Goal: Navigation & Orientation: Find specific page/section

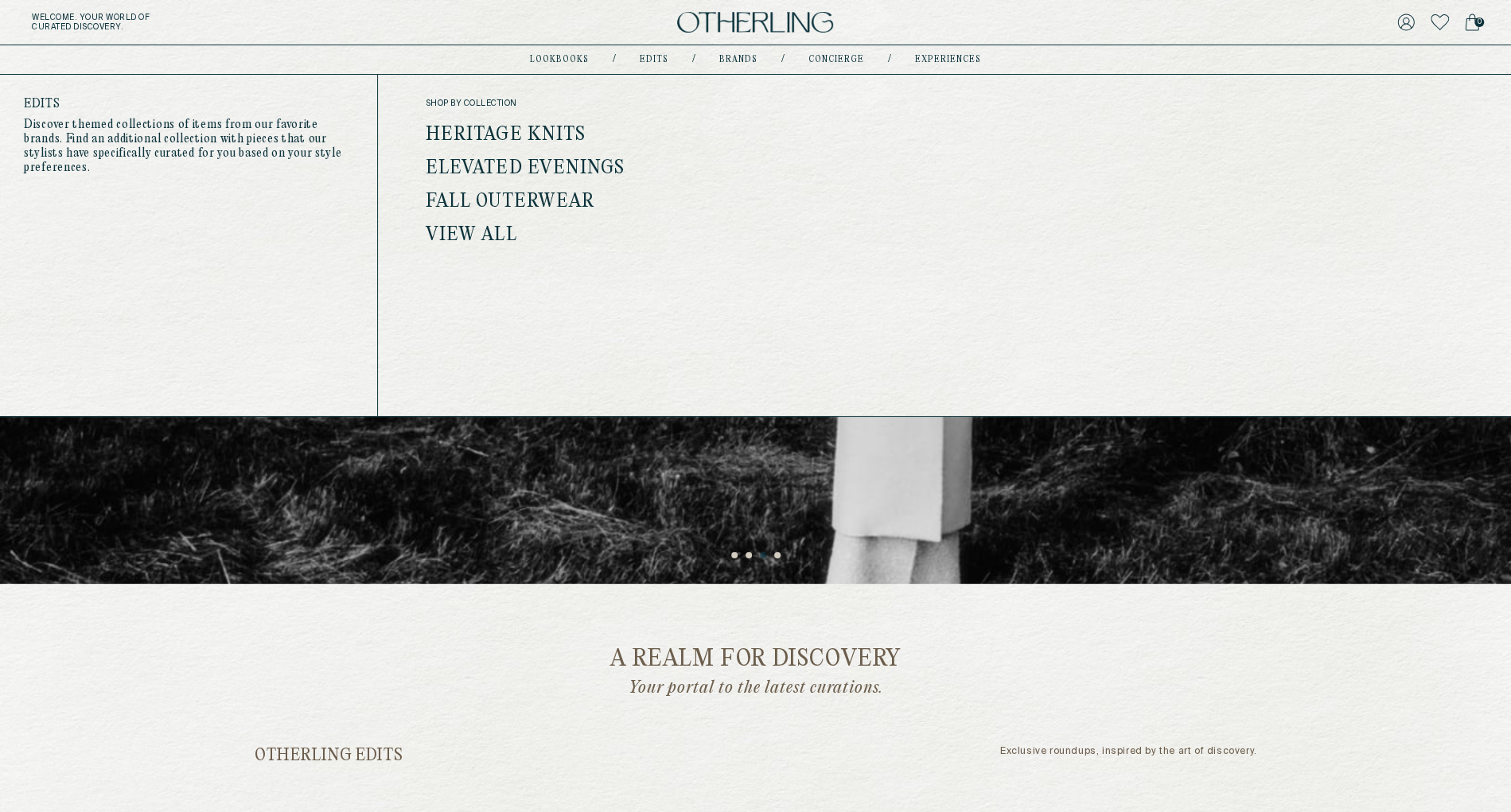
click at [656, 59] on link "Edits" at bounding box center [654, 59] width 28 height 8
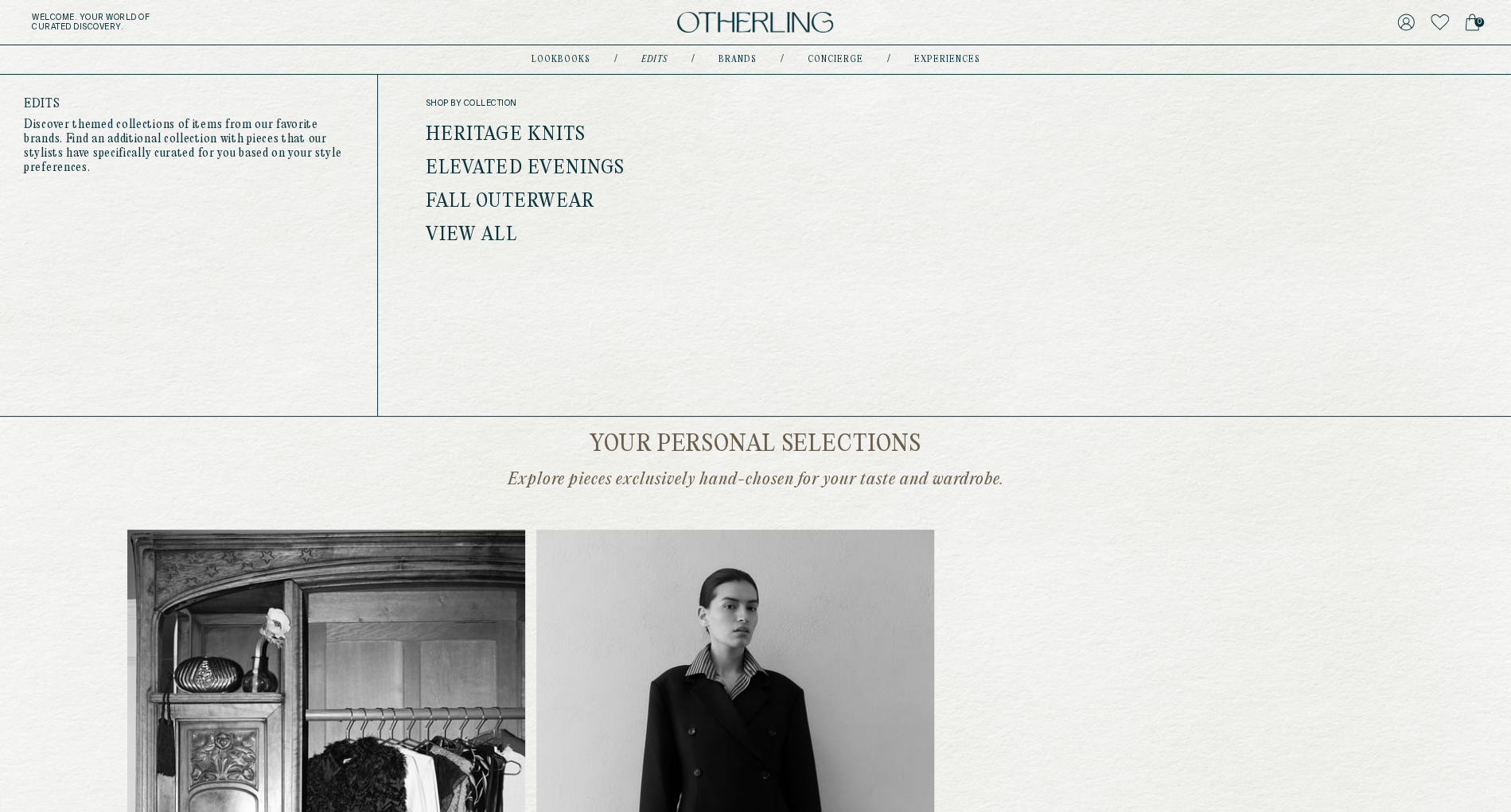
click at [540, 128] on link "Heritage Knits" at bounding box center [505, 134] width 160 height 20
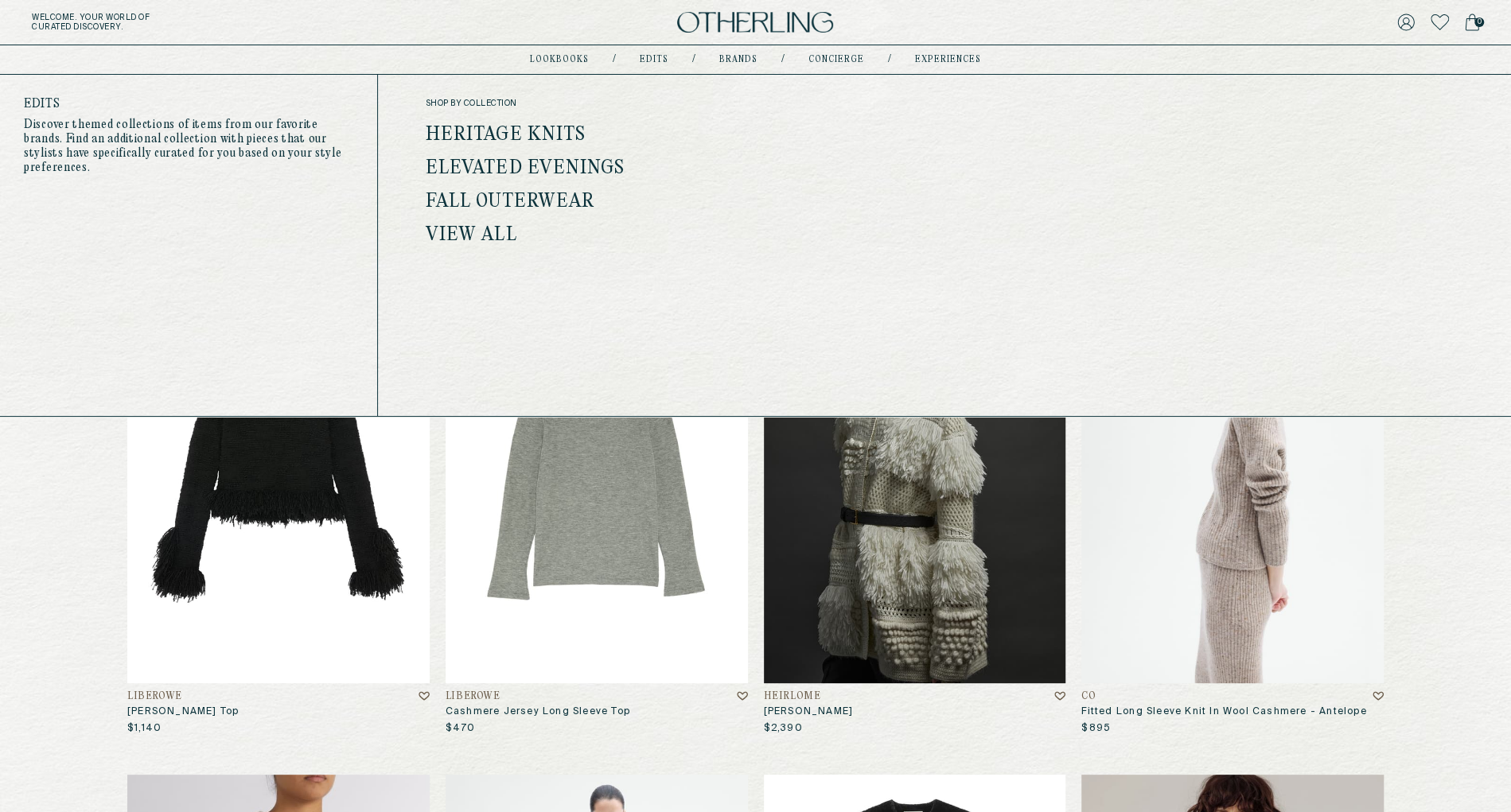
click at [518, 170] on link "Elevated Evenings" at bounding box center [526, 168] width 200 height 20
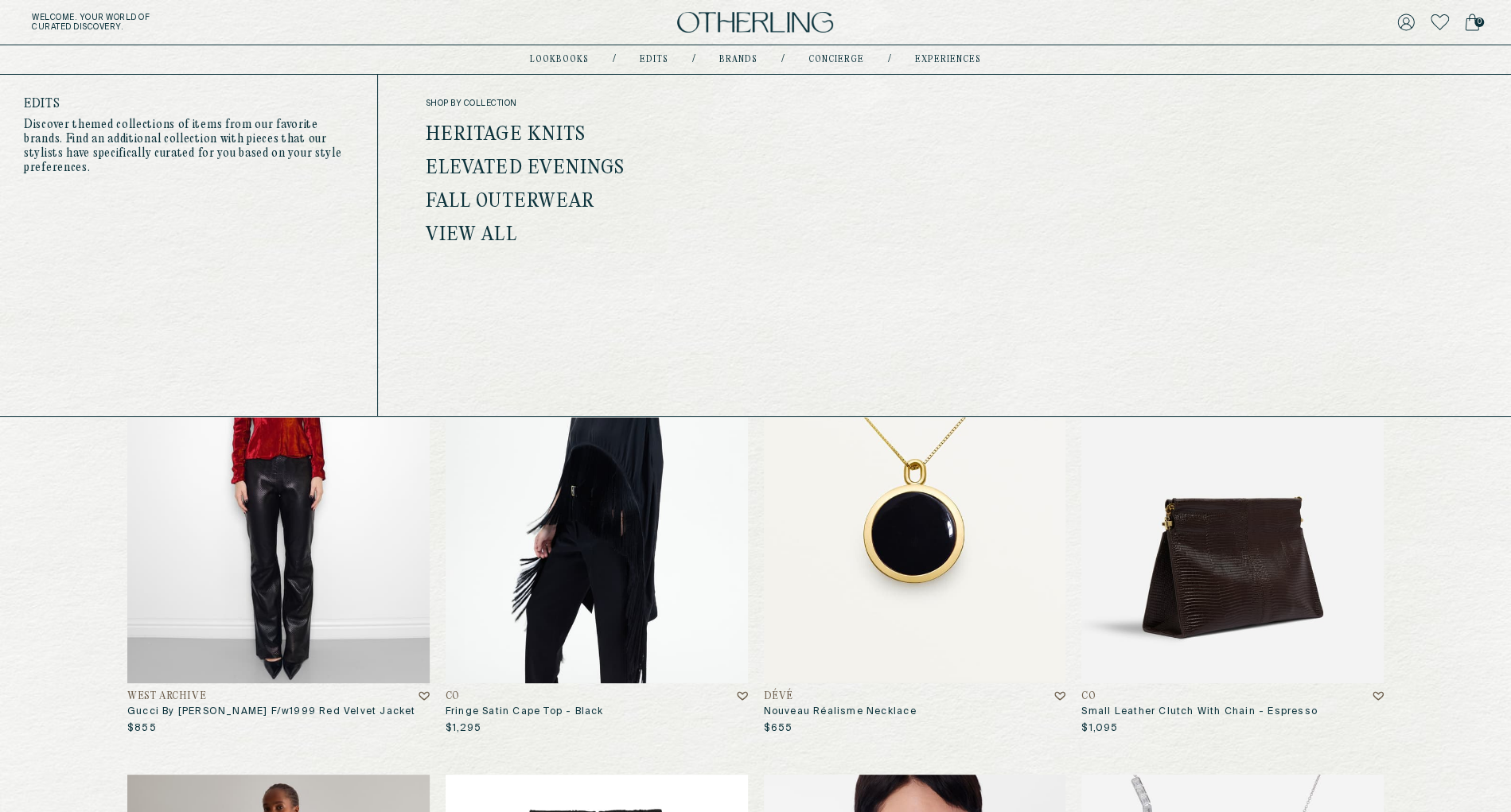
click at [543, 196] on link "Fall Outerwear" at bounding box center [510, 201] width 169 height 20
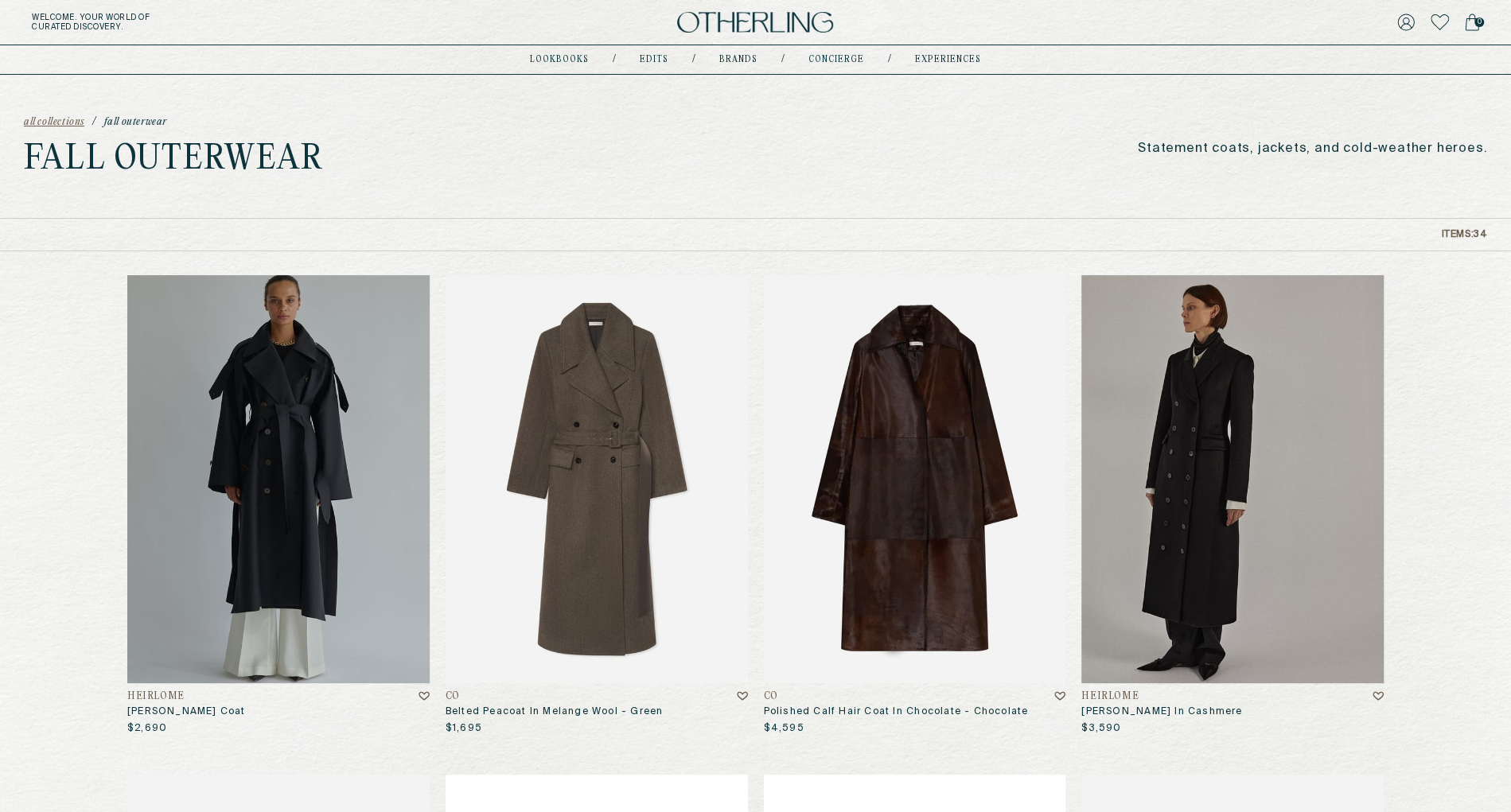
click at [1269, 150] on p "Statement coats, jackets, and cold-weather heroes." at bounding box center [1312, 148] width 349 height 15
copy div "Statement coats, jackets, and cold-weather heroes."
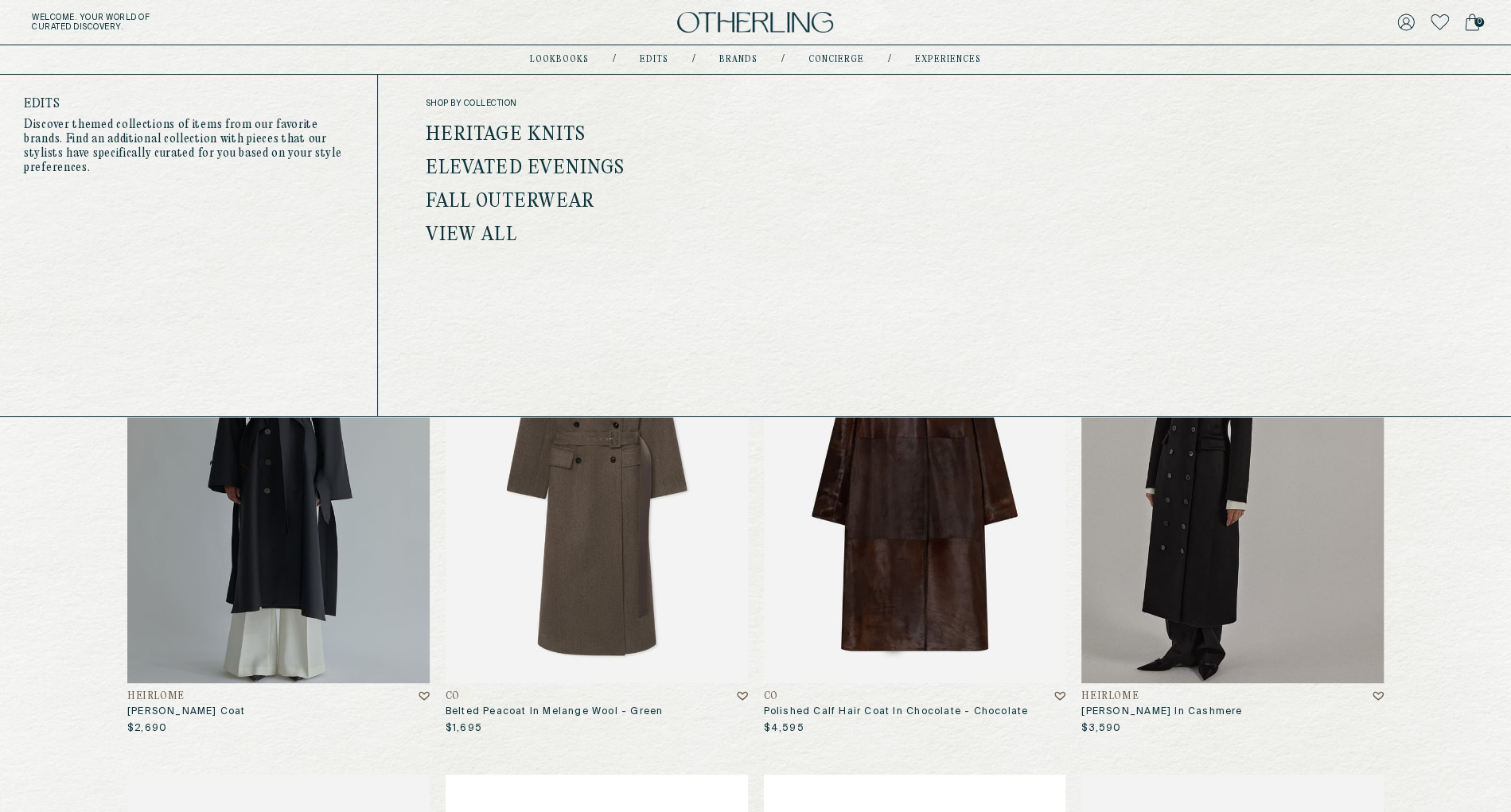
click at [545, 129] on link "Heritage Knits" at bounding box center [505, 134] width 160 height 20
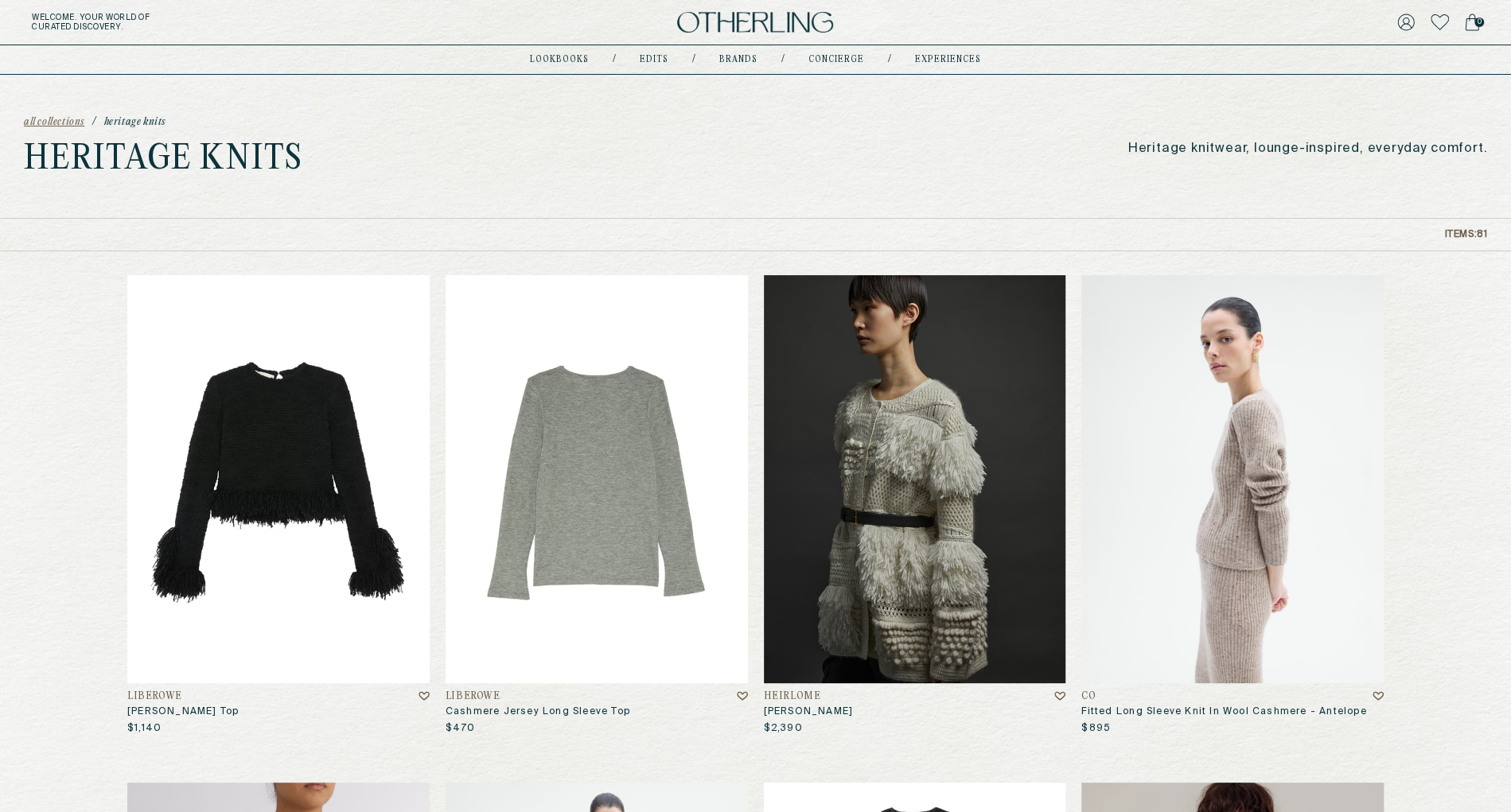
click at [1251, 145] on p "Heritage knitwear, lounge-inspired, everyday comfort." at bounding box center [1308, 148] width 359 height 15
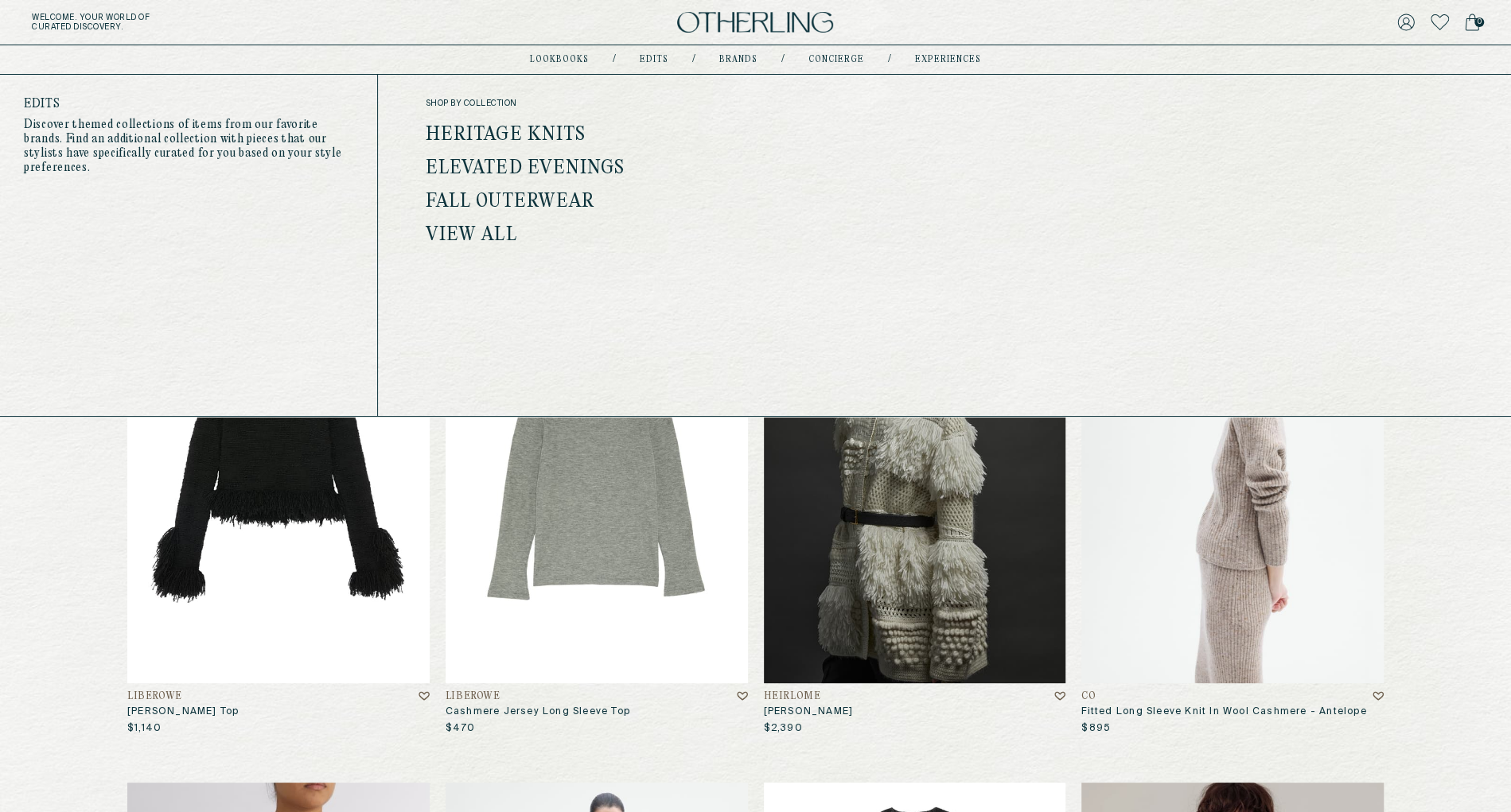
click at [552, 163] on link "Elevated Evenings" at bounding box center [526, 168] width 200 height 20
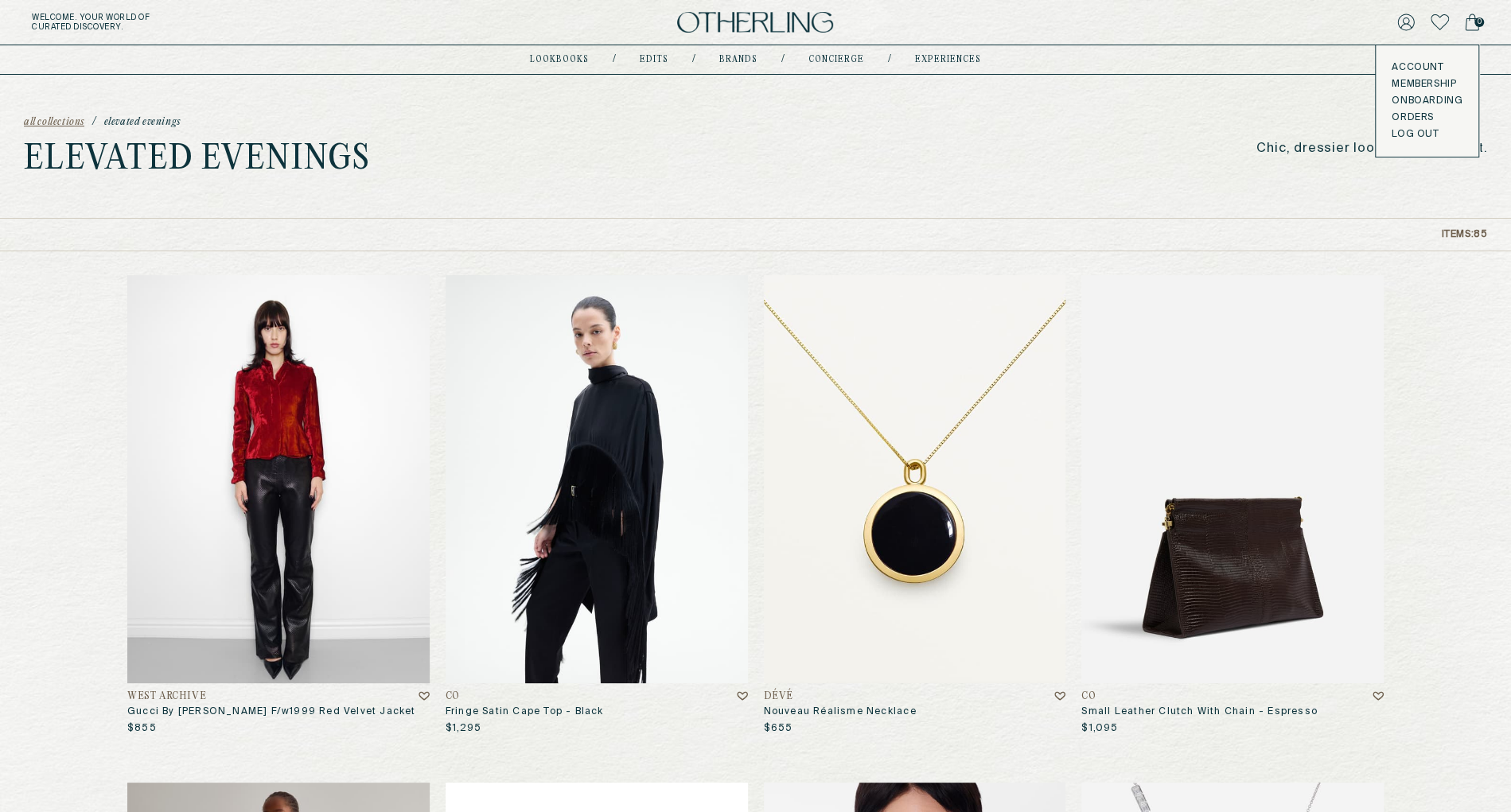
click at [1070, 189] on div "all collections / Elevated Evenings Elevated Evenings Chic, dressier looks for …" at bounding box center [756, 147] width 1511 height 143
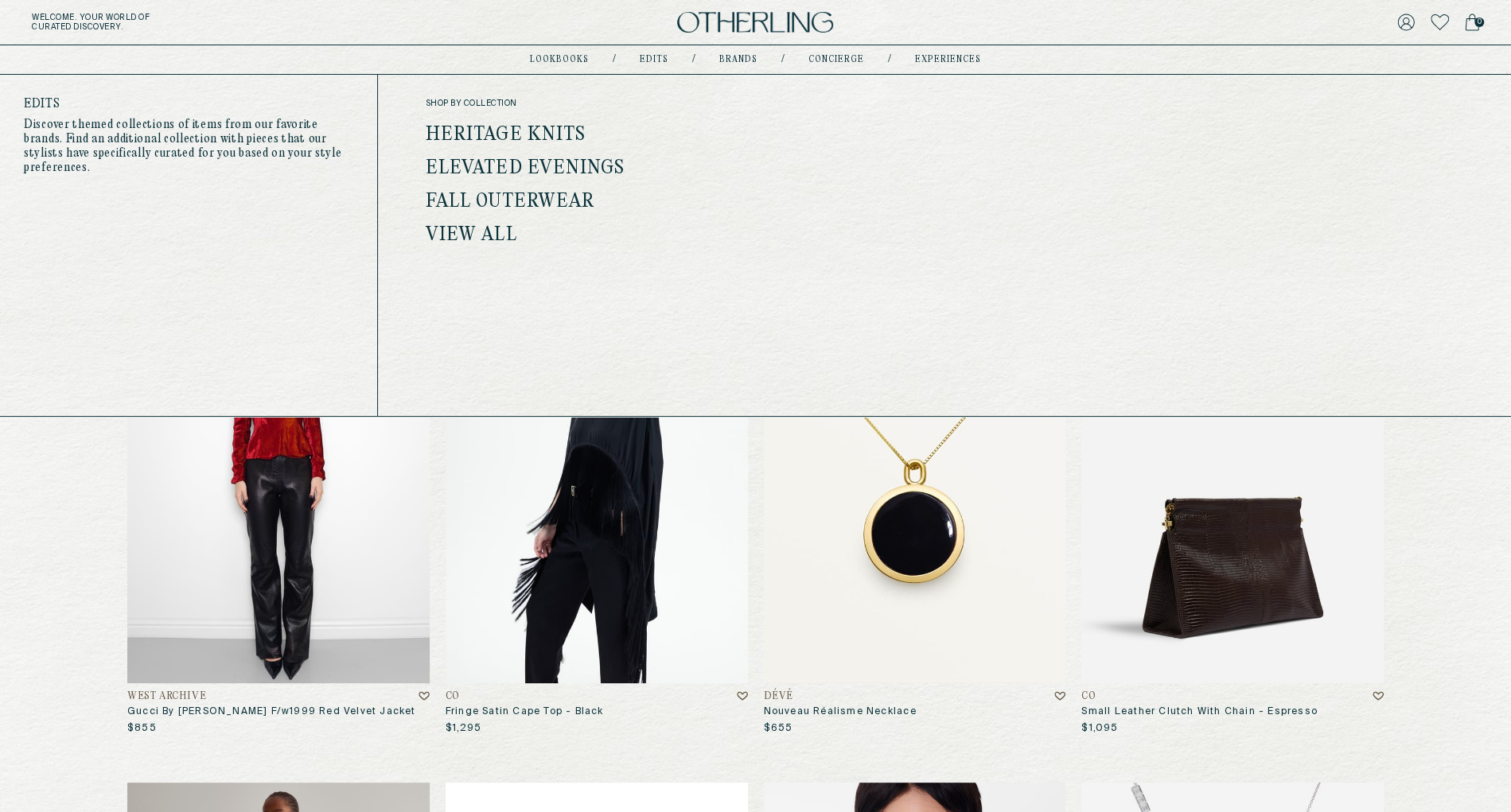
click at [475, 233] on link "View all" at bounding box center [472, 235] width 92 height 20
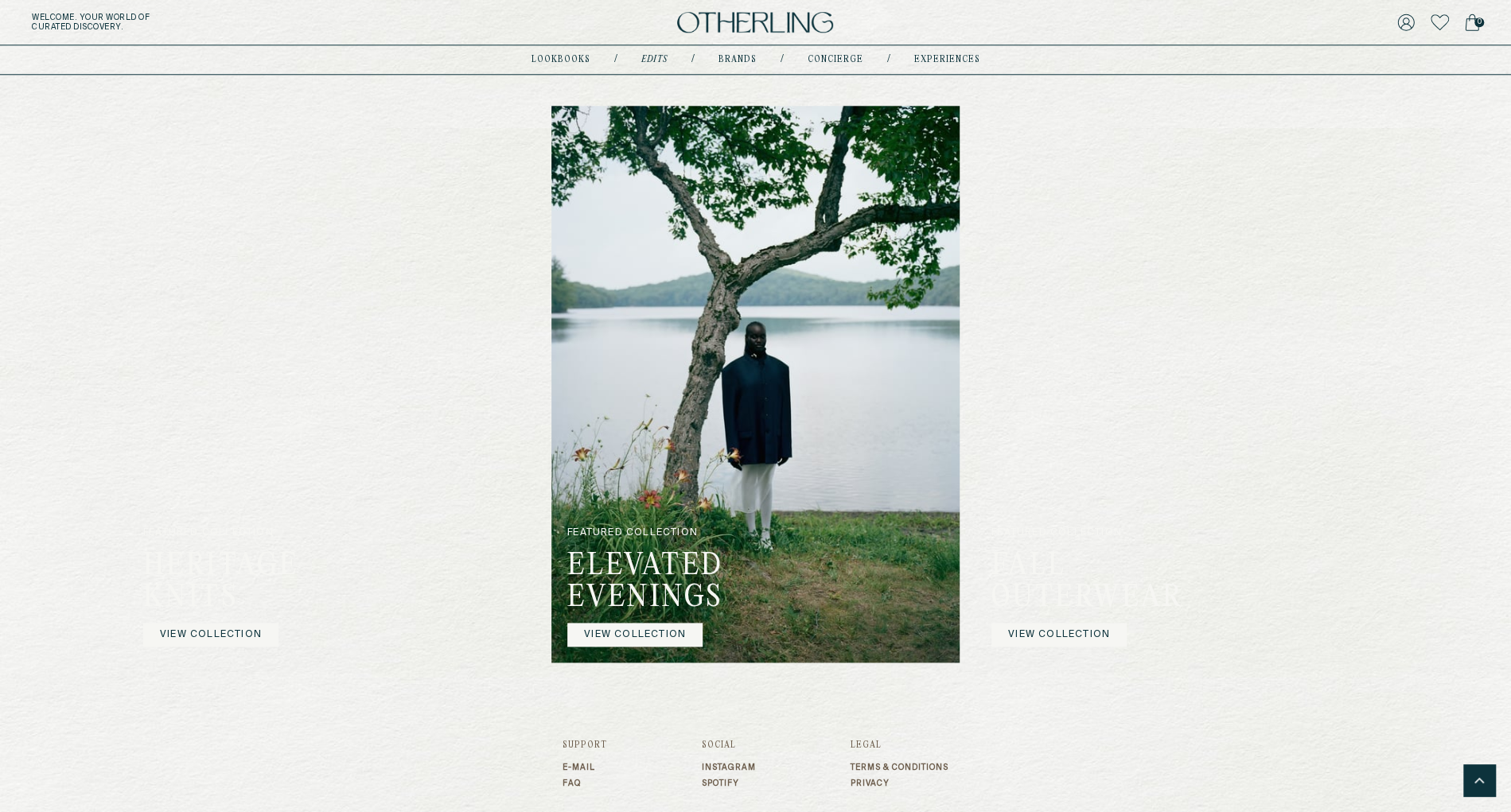
scroll to position [1208, 0]
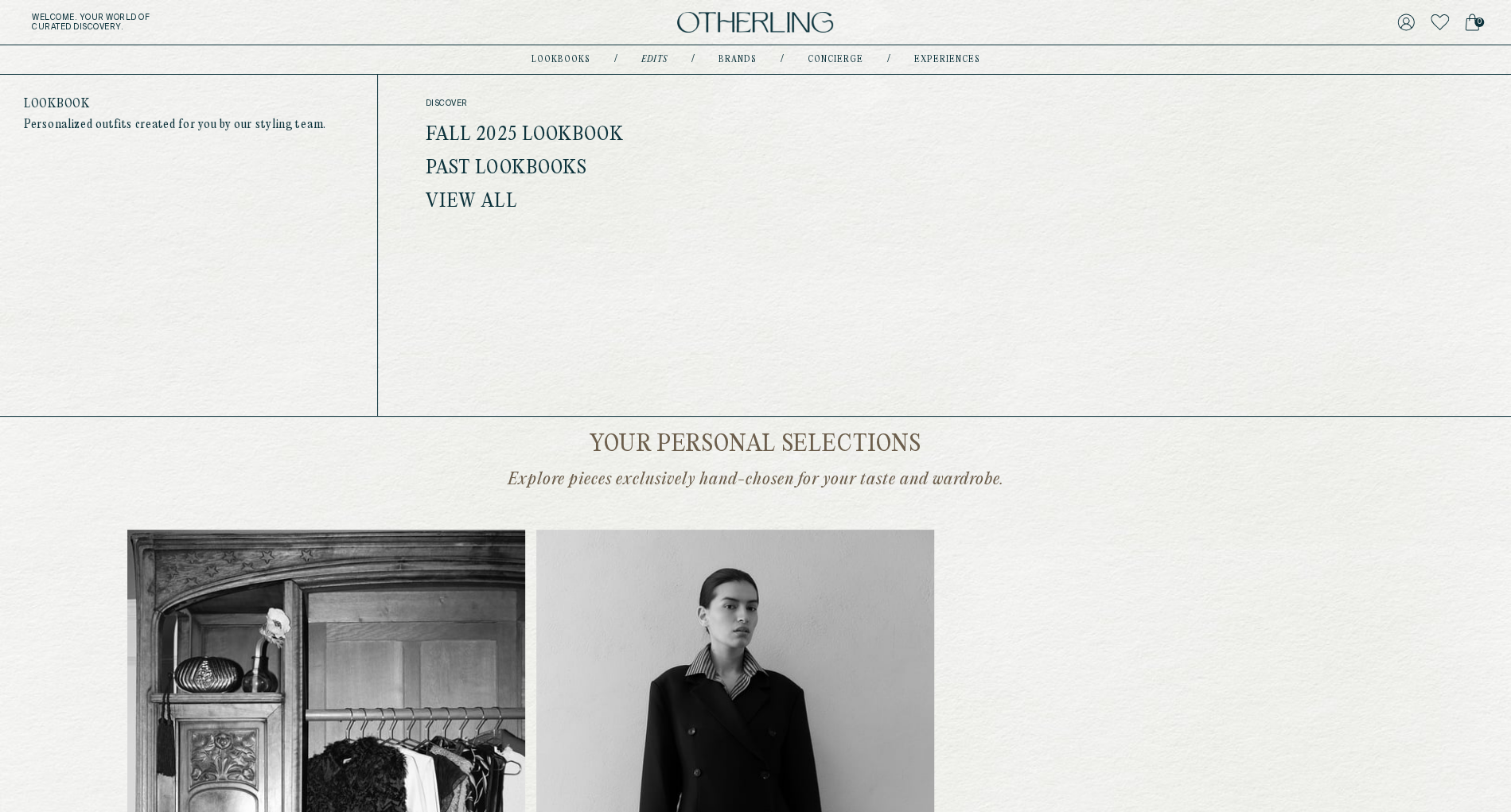
click at [536, 130] on link "Fall 2025 Lookbook" at bounding box center [525, 134] width 198 height 20
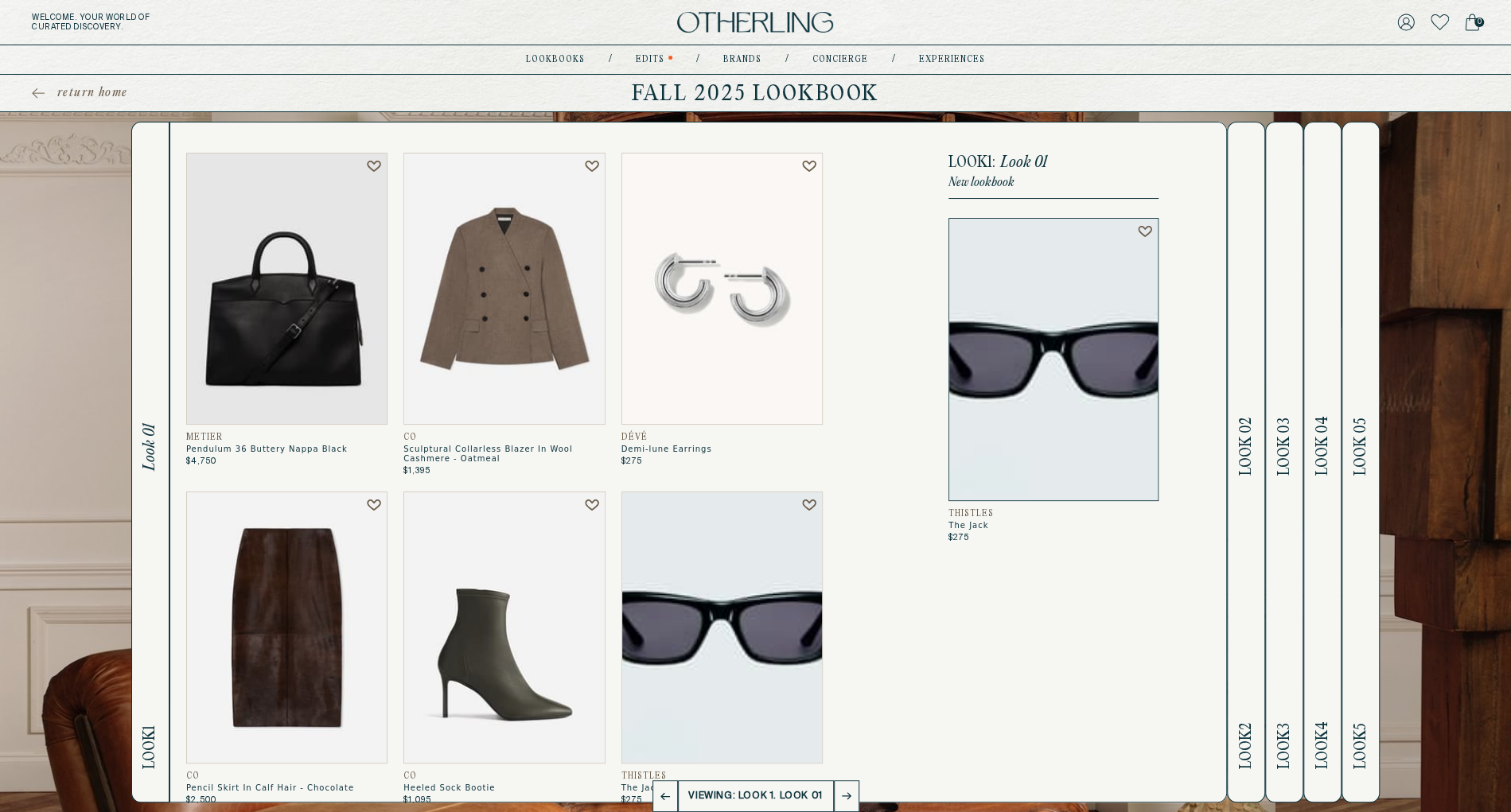
click at [1254, 453] on span "Look 02" at bounding box center [1246, 447] width 19 height 58
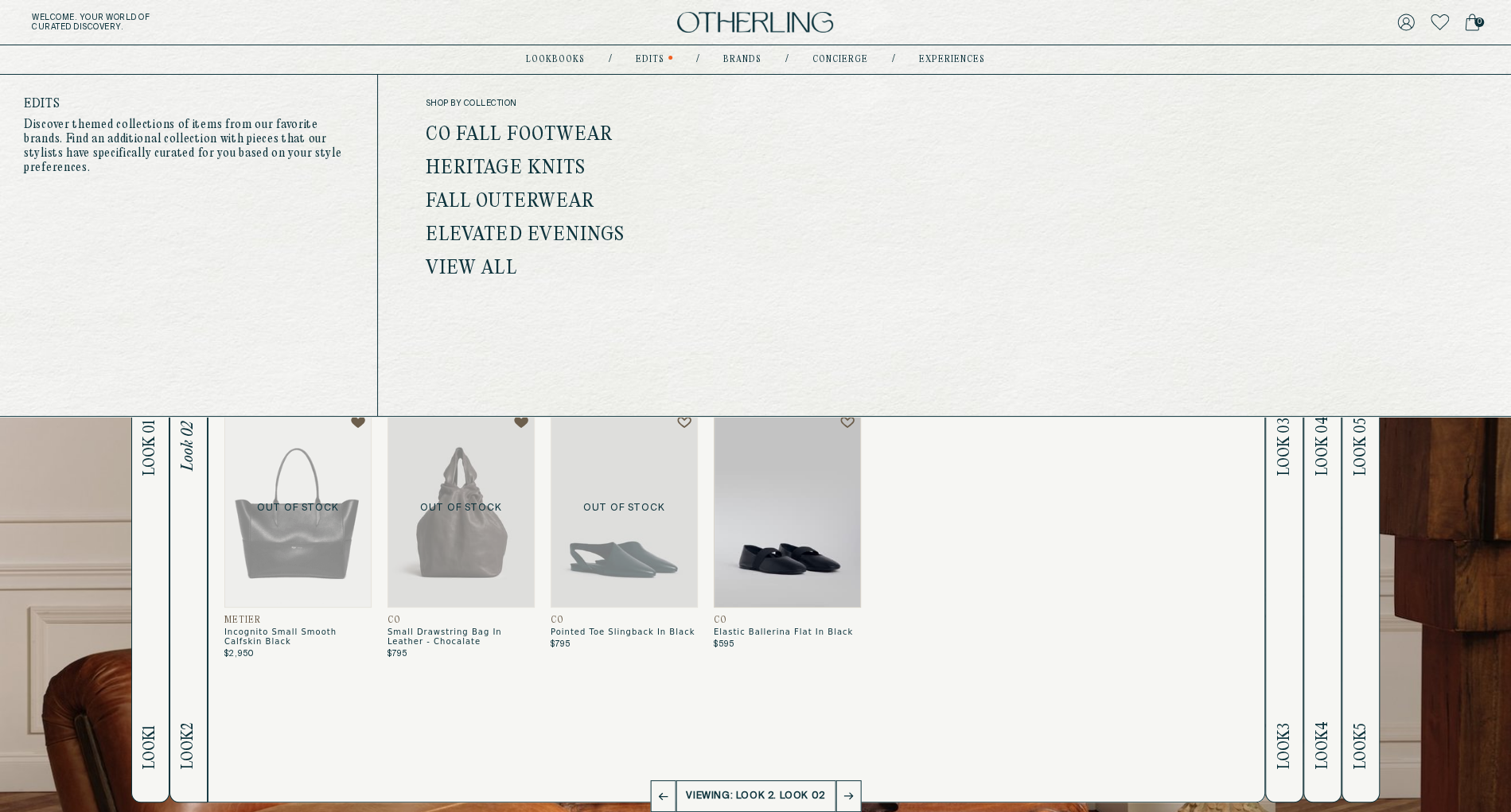
click at [531, 167] on link "Heritage Knits" at bounding box center [505, 168] width 160 height 20
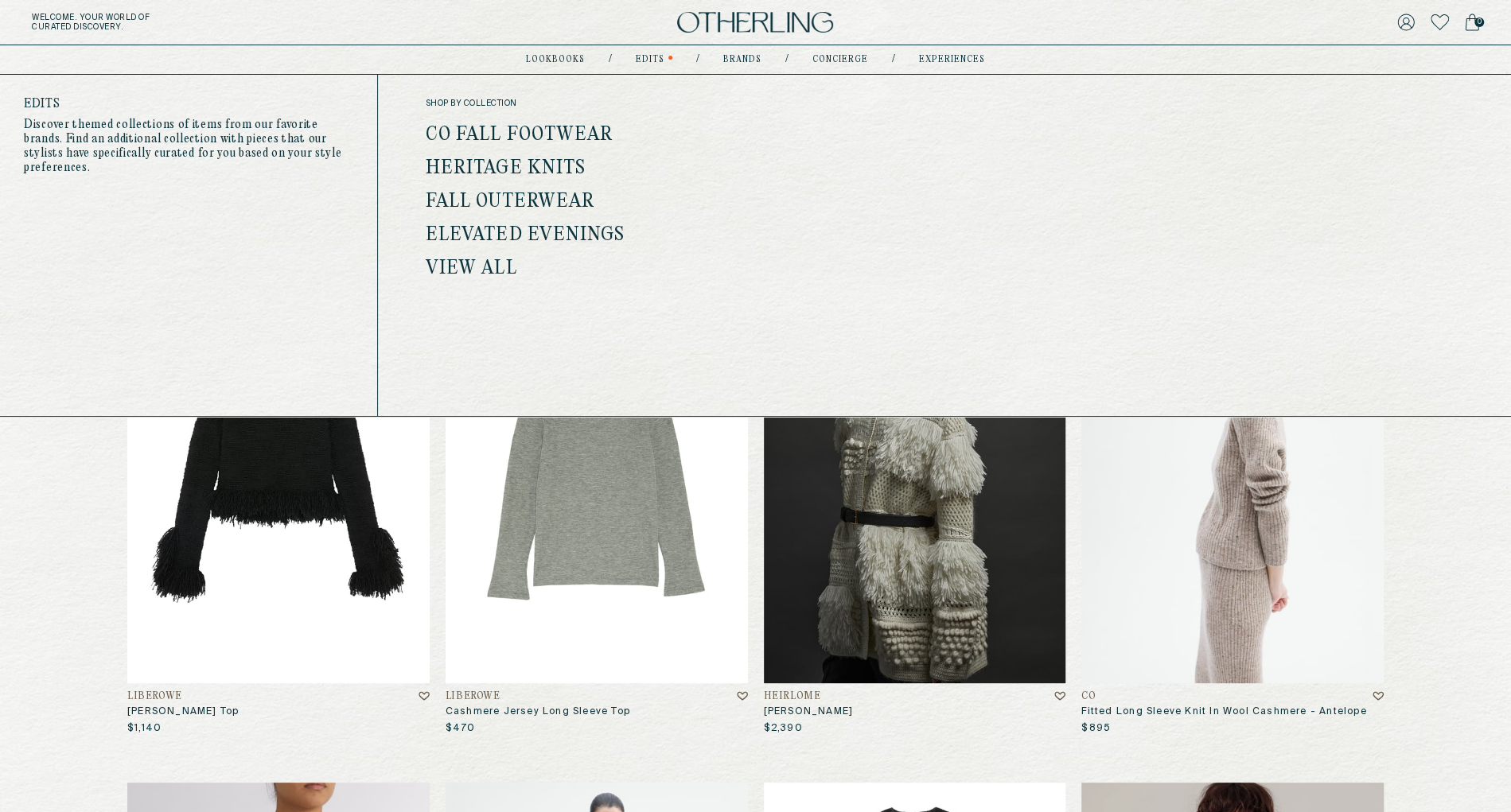
click at [649, 57] on link "Edits" at bounding box center [649, 59] width 28 height 8
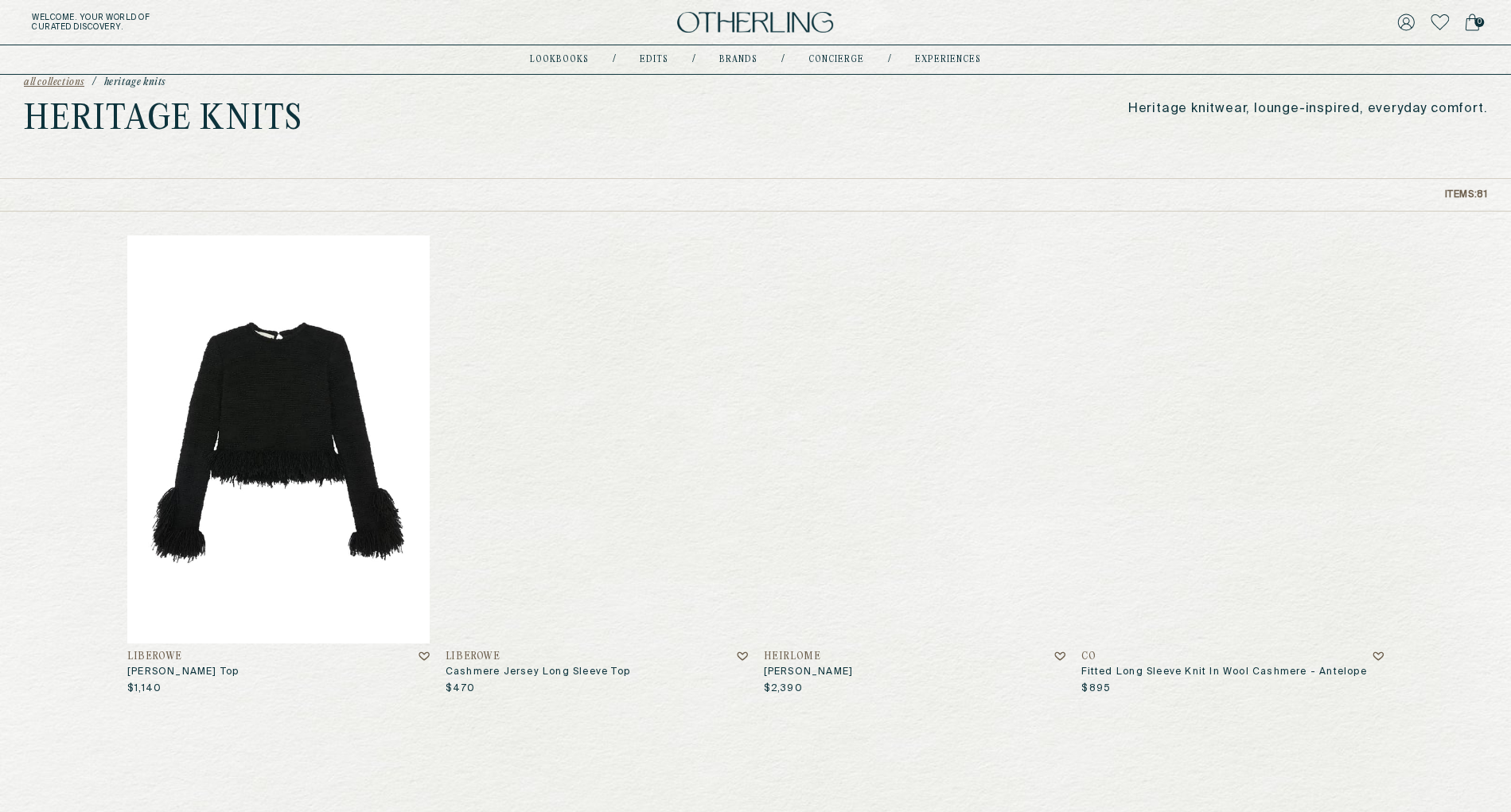
scroll to position [55, 0]
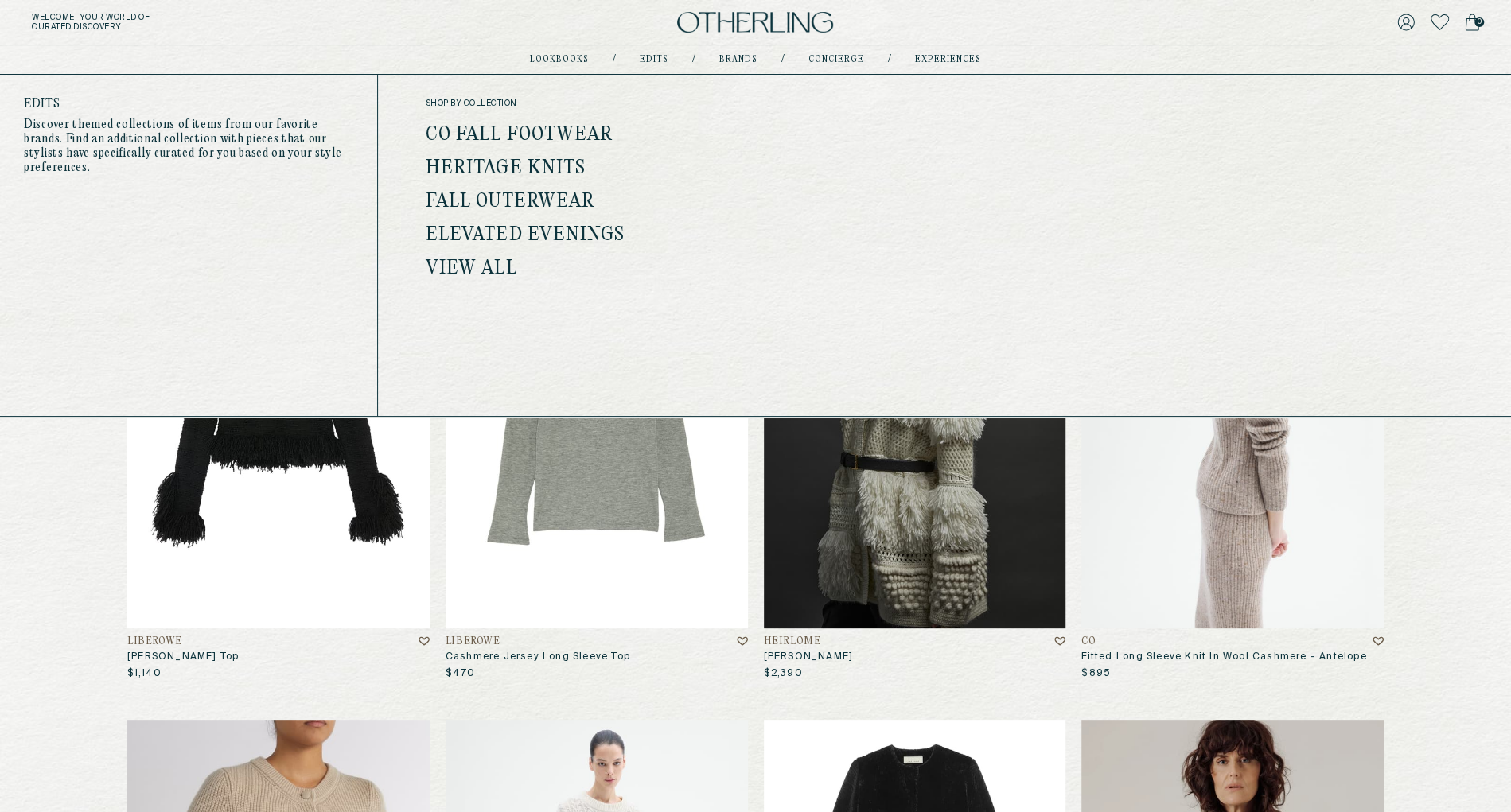
click at [479, 273] on link "View all" at bounding box center [472, 269] width 92 height 20
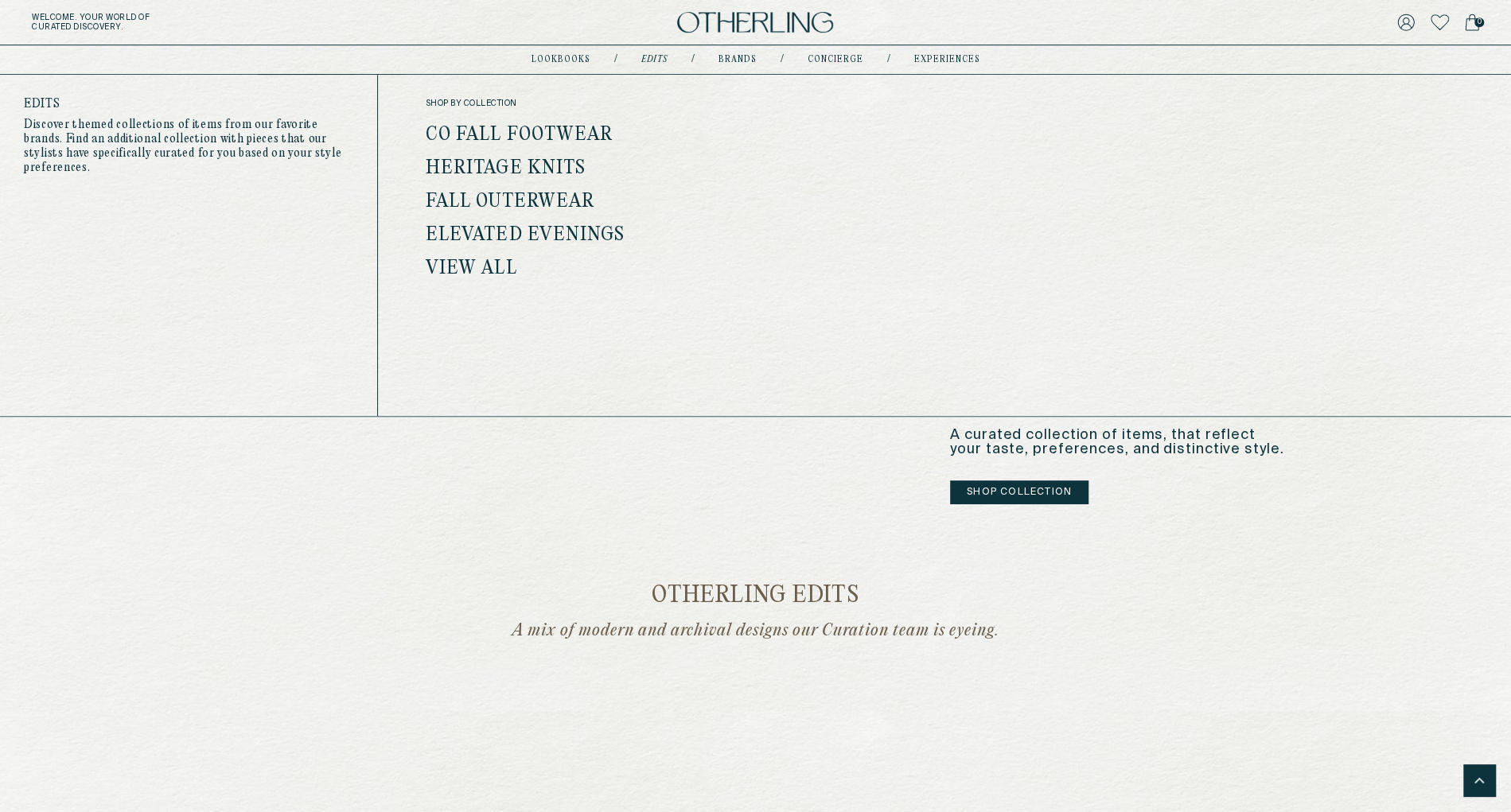
scroll to position [481, 0]
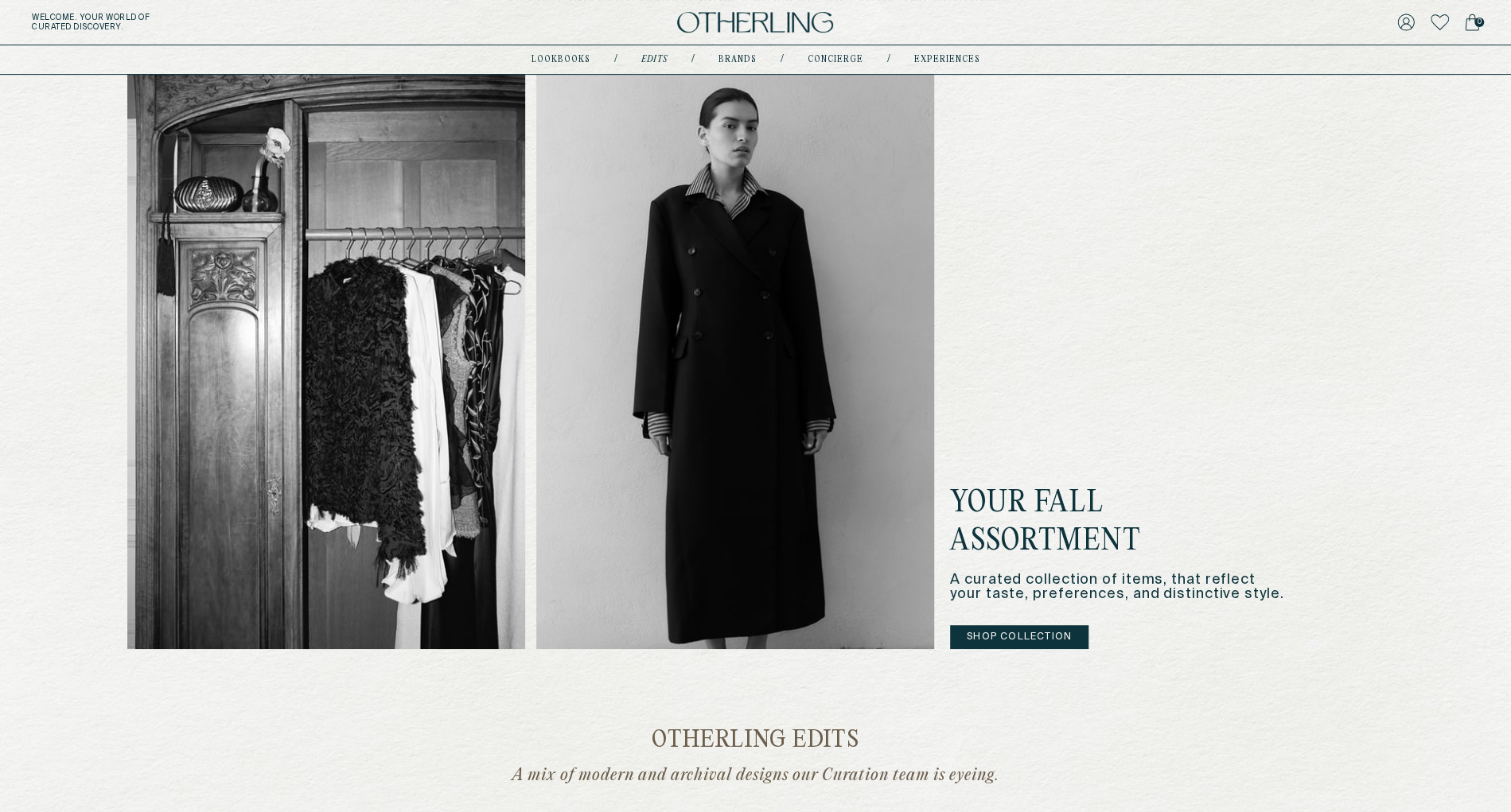
click at [1002, 638] on button "Shop Collection" at bounding box center [1019, 637] width 139 height 24
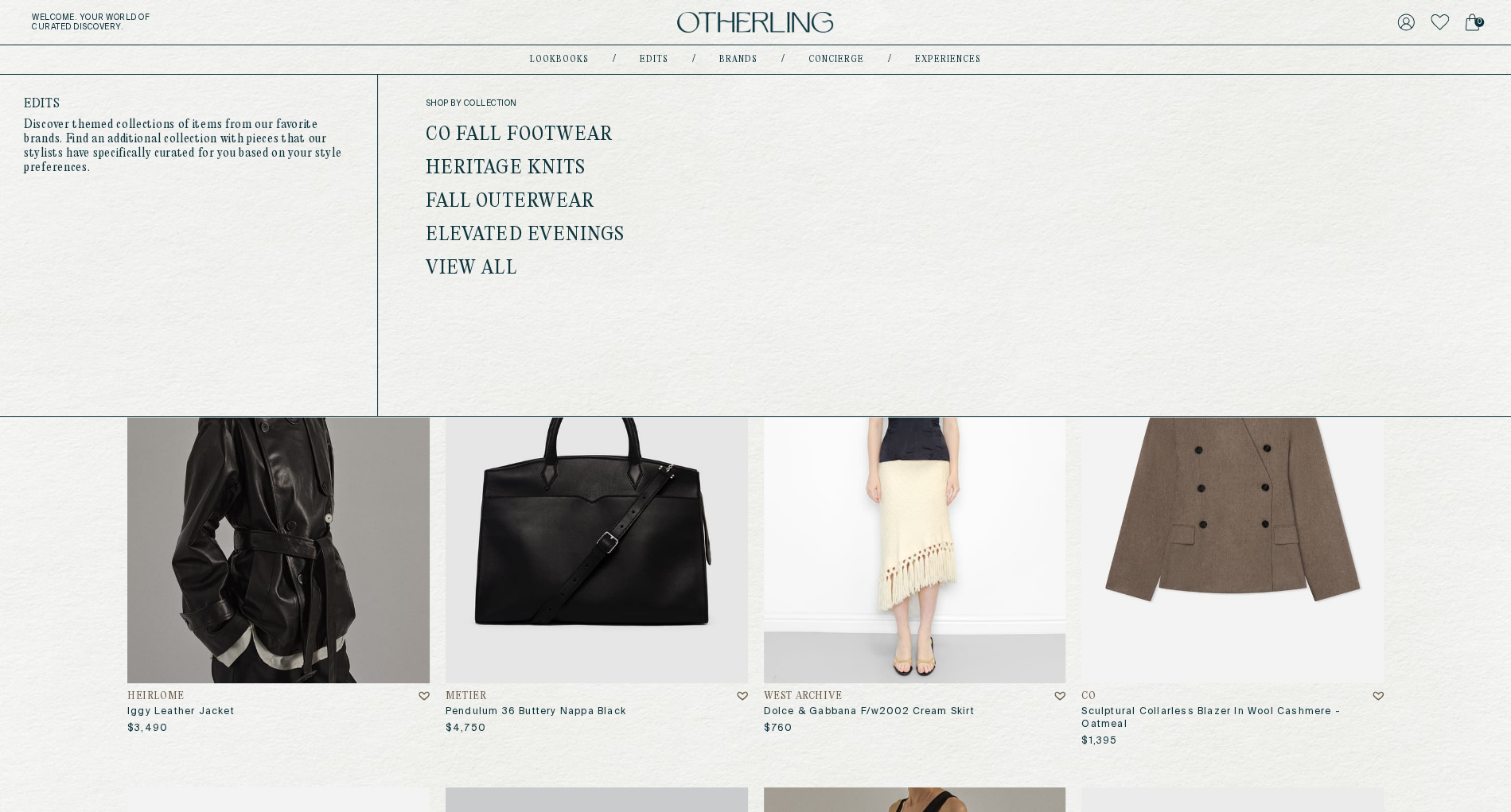
click at [540, 169] on link "Heritage Knits" at bounding box center [505, 168] width 160 height 20
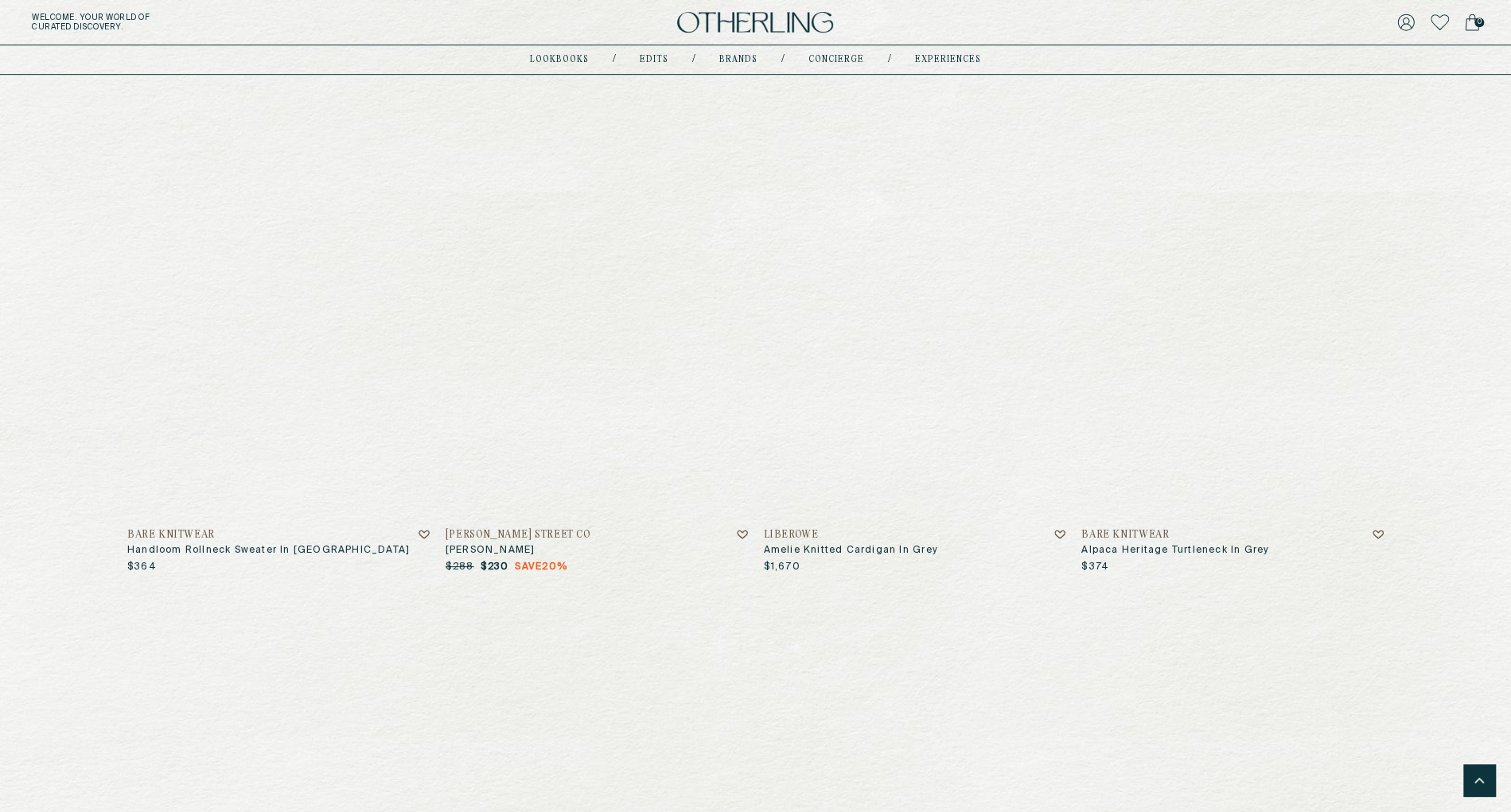
scroll to position [4155, 0]
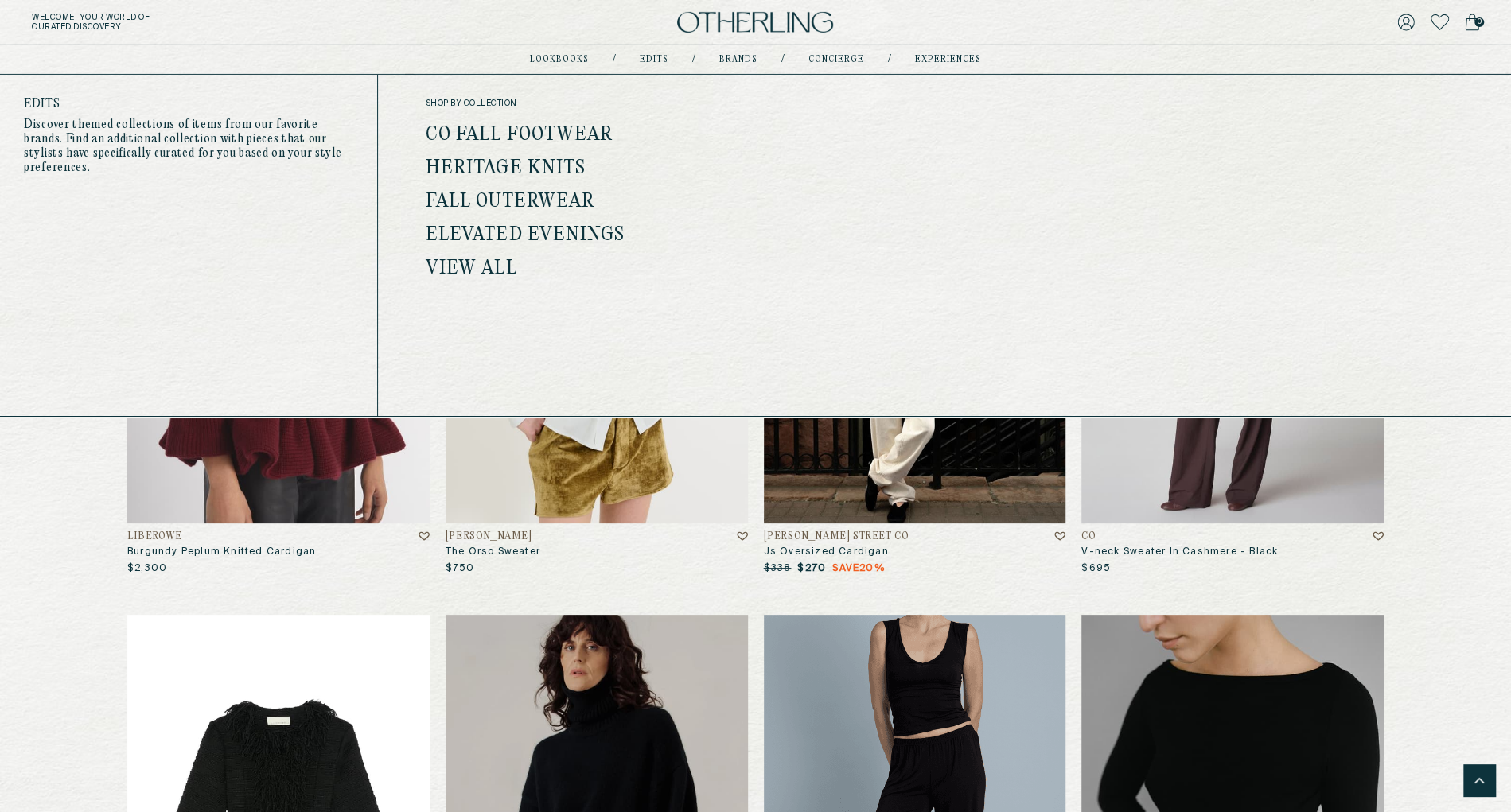
click at [530, 195] on link "Fall Outerwear" at bounding box center [510, 201] width 169 height 20
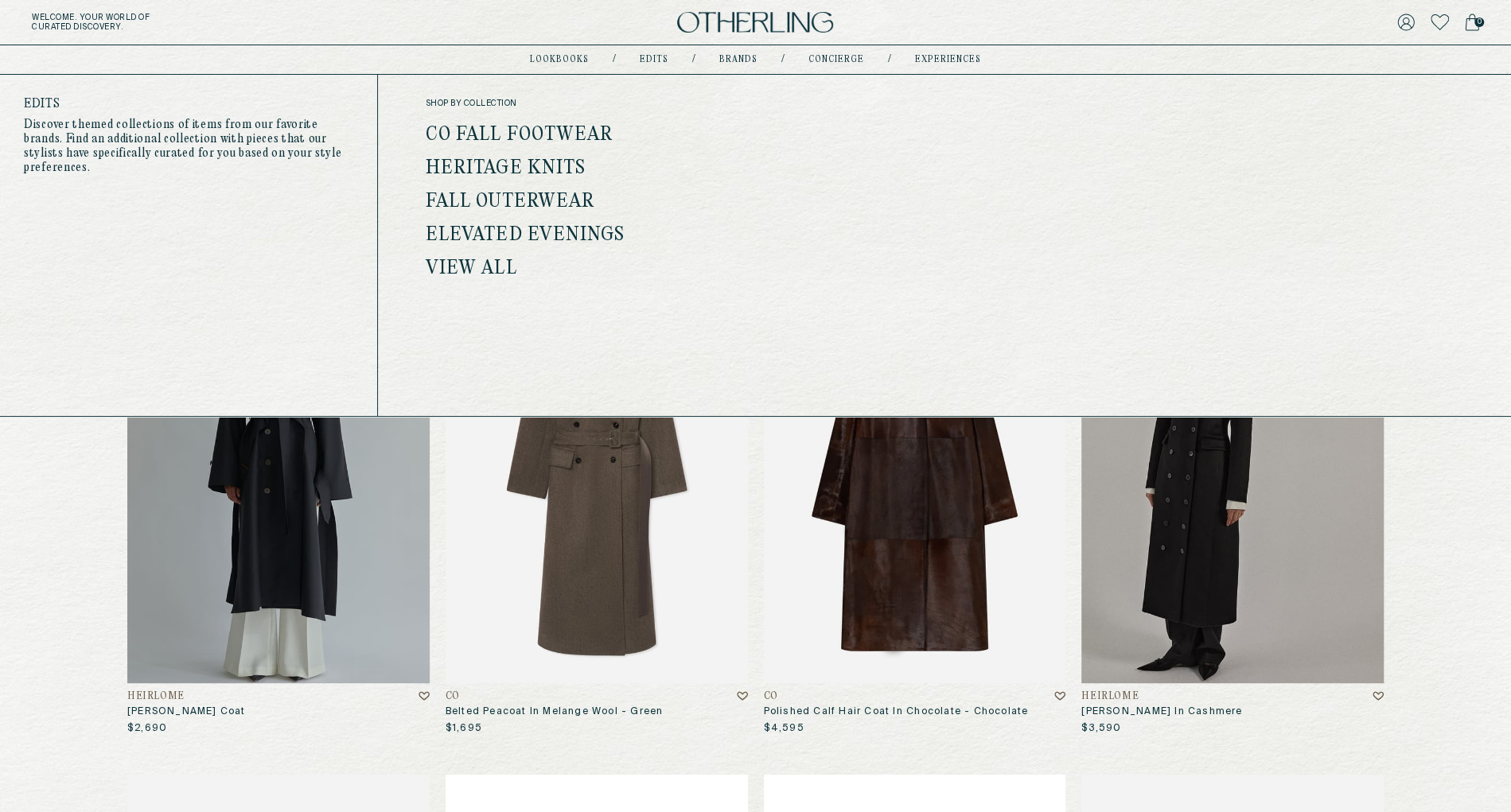
click at [562, 228] on link "Elevated Evenings" at bounding box center [526, 235] width 200 height 20
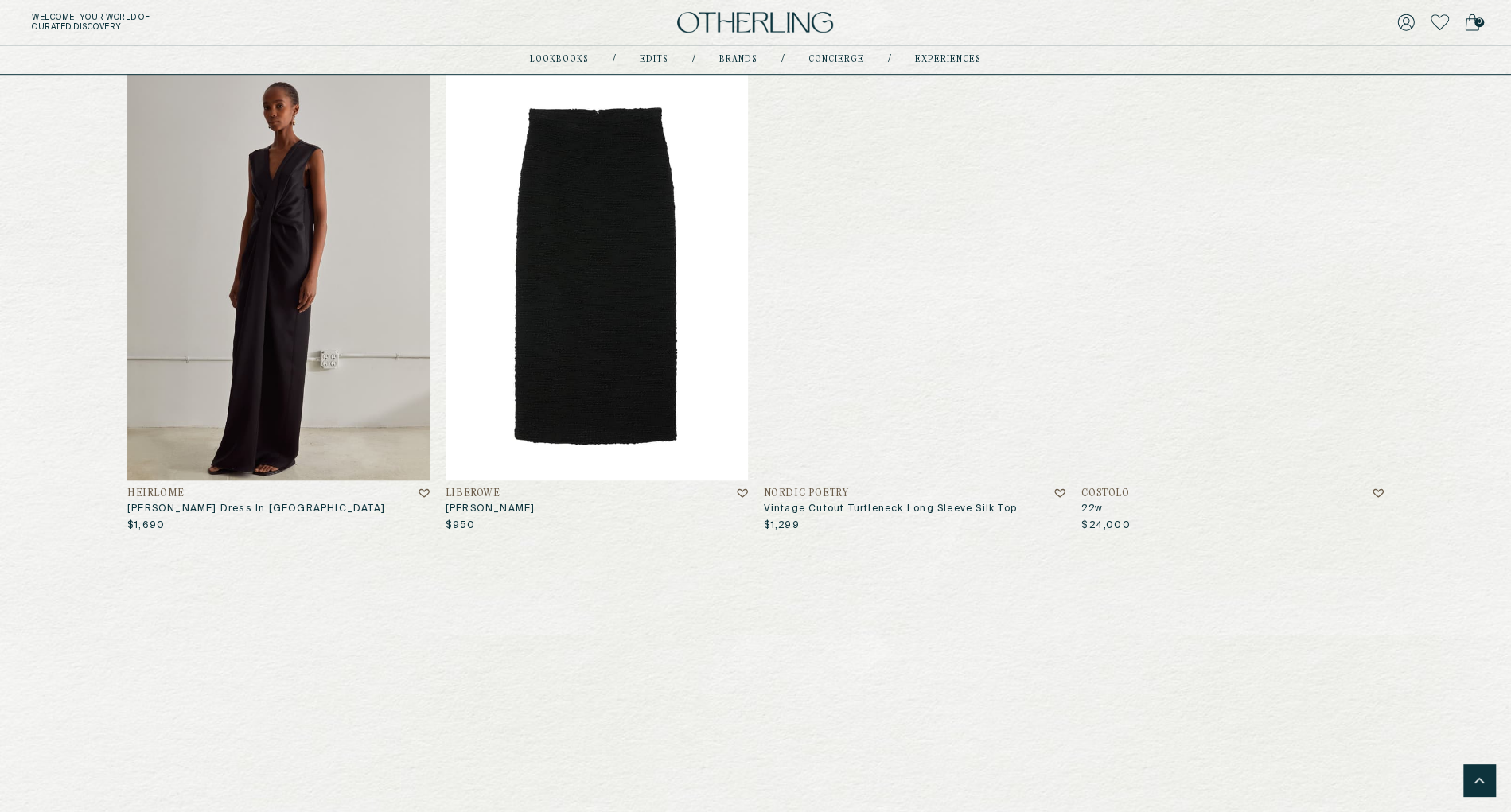
scroll to position [109, 0]
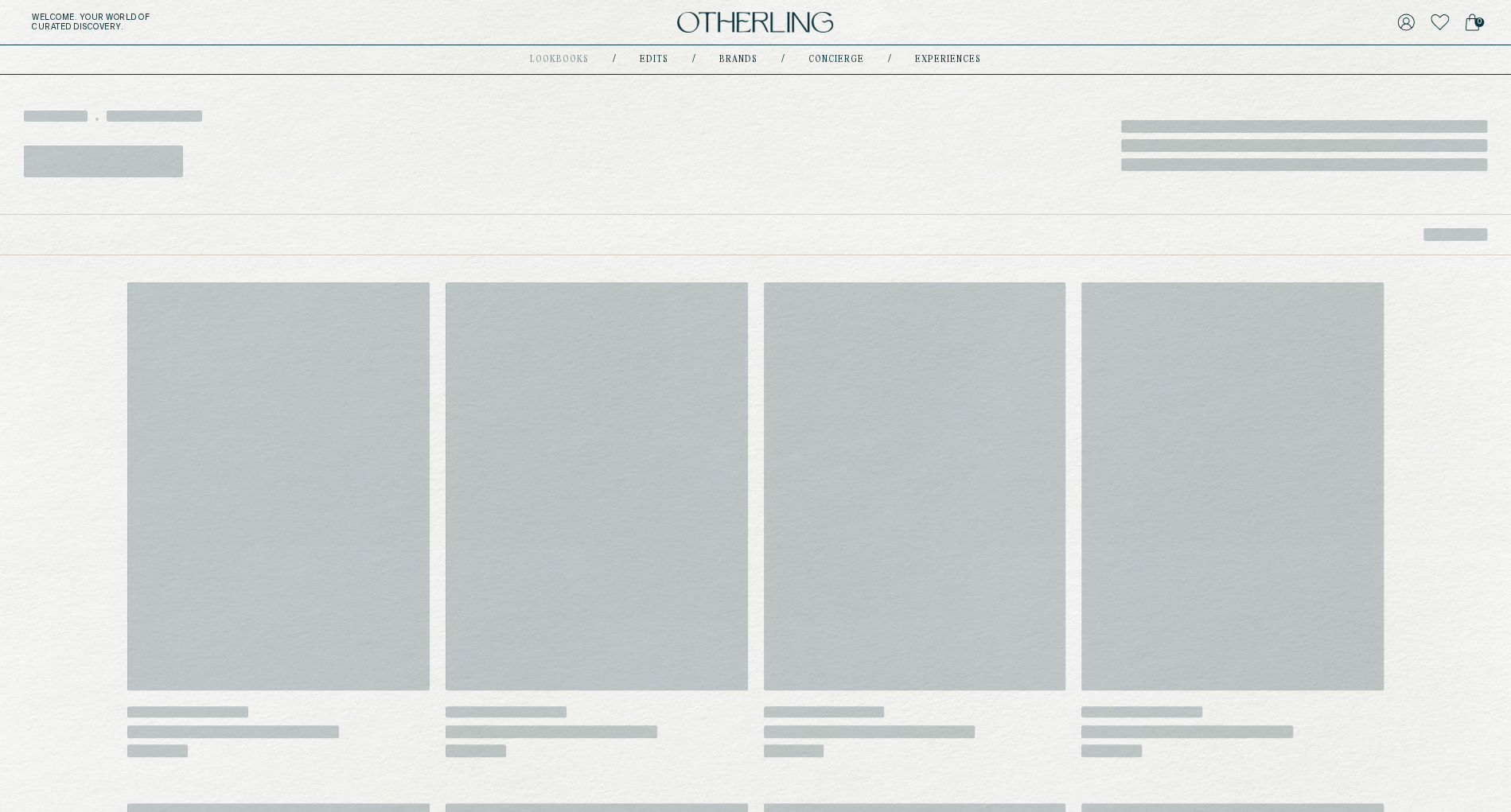
click at [728, 91] on div "‌ ‌ ‌ ‌ ‌ ‌ ‌" at bounding box center [756, 142] width 1511 height 143
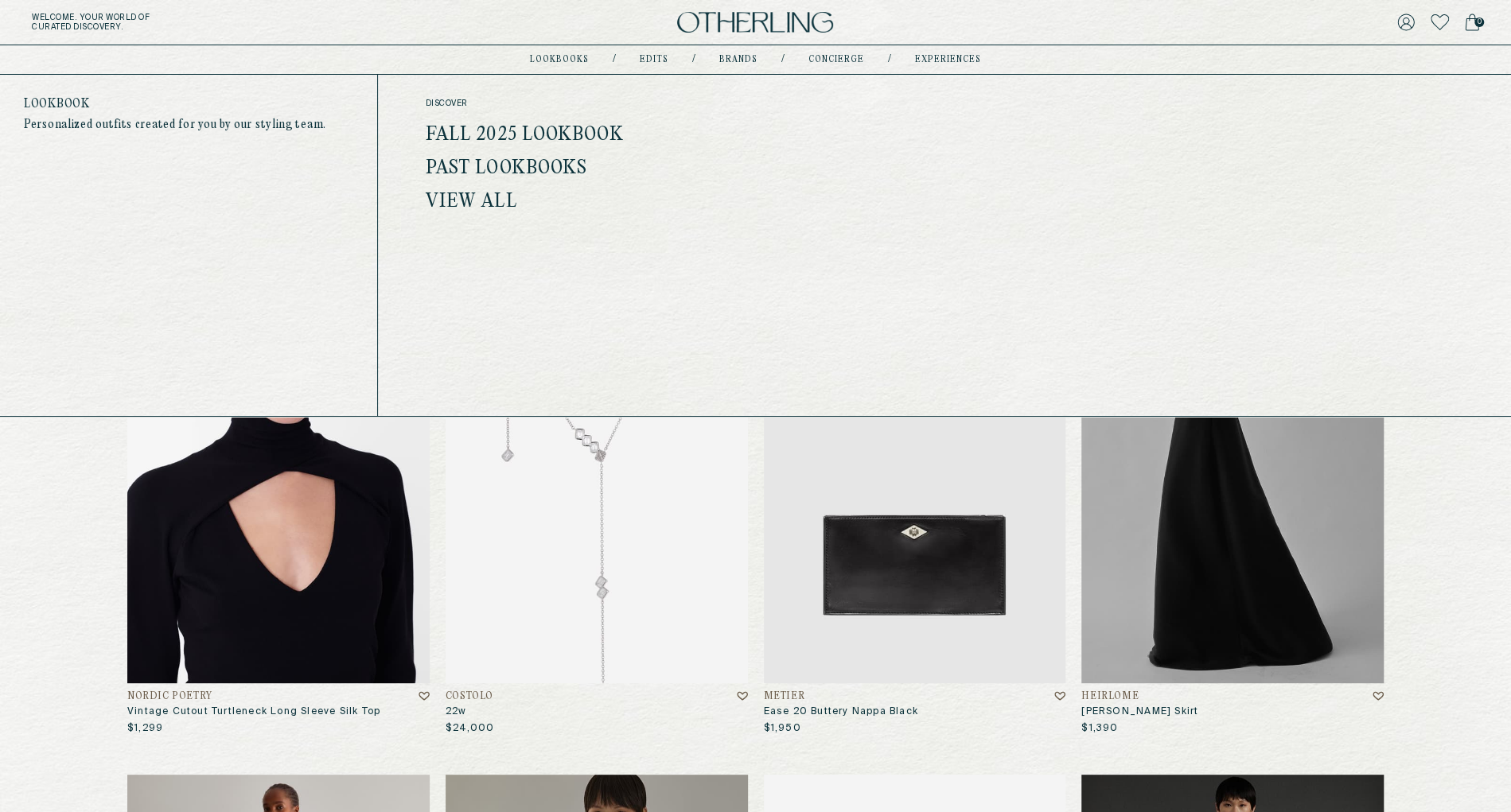
click at [531, 136] on link "Fall 2025 Lookbook" at bounding box center [525, 134] width 198 height 20
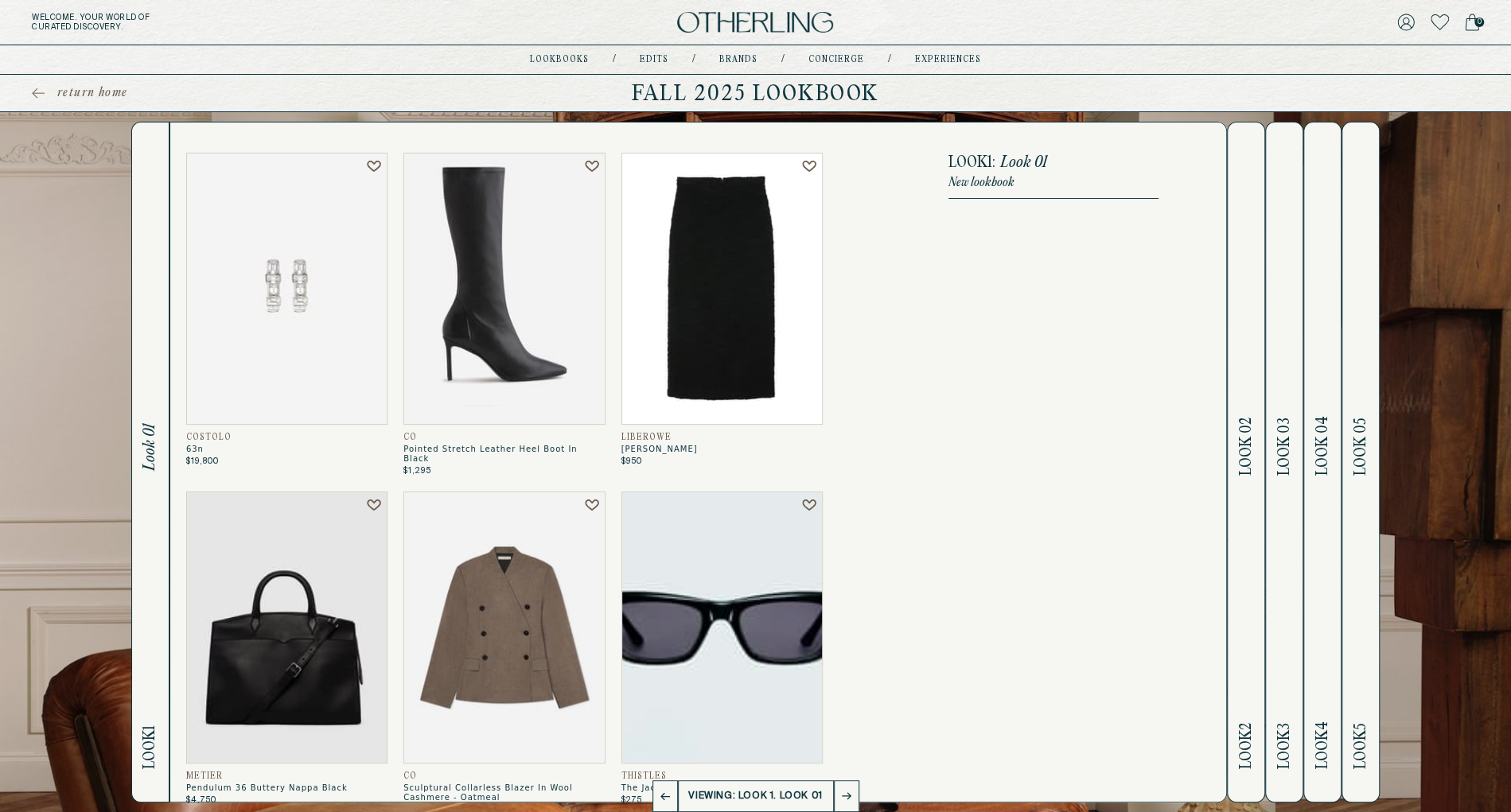
click at [1251, 380] on h2 "Look 2 Look 02" at bounding box center [1246, 462] width 19 height 679
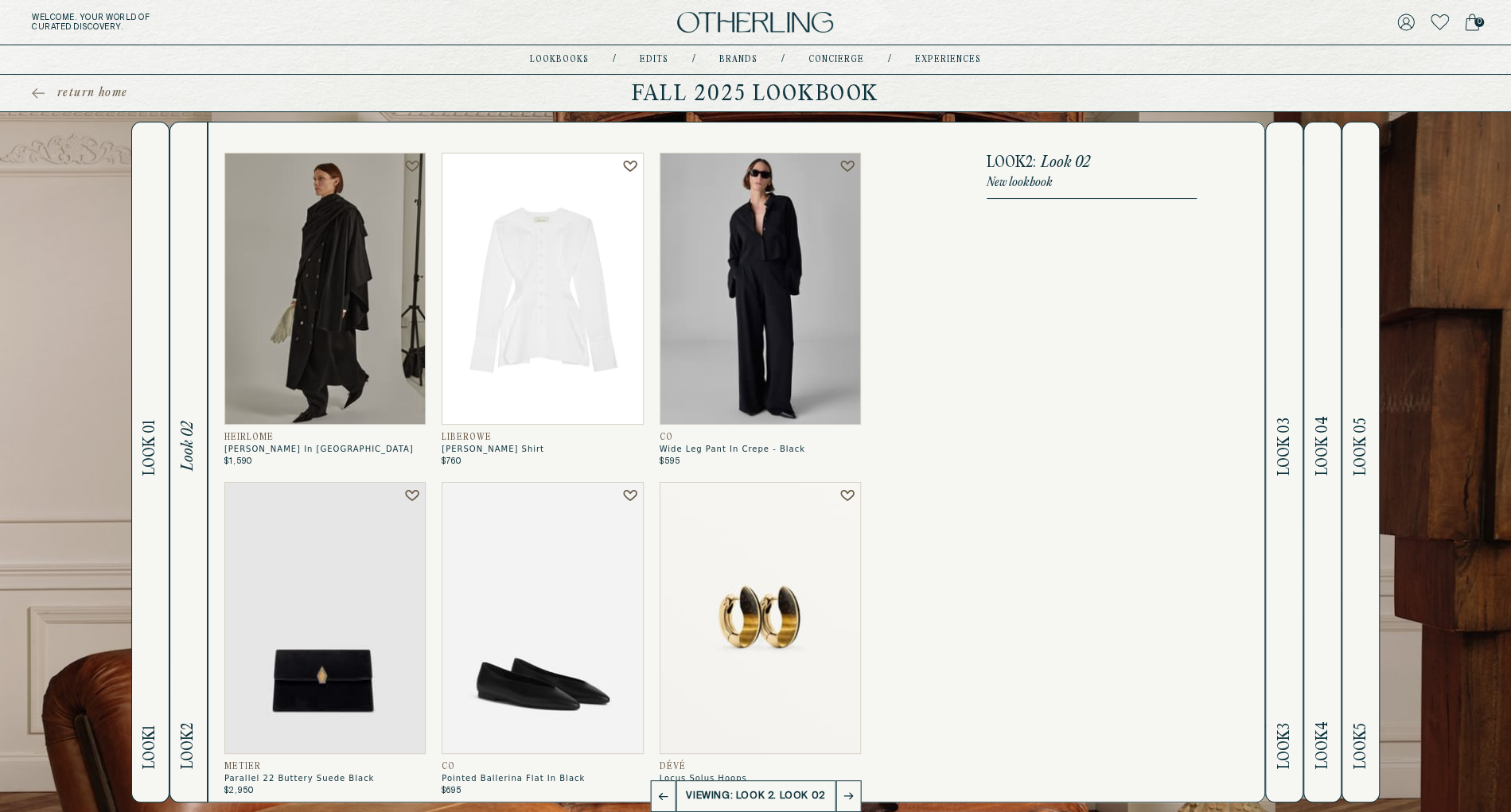
click at [1277, 390] on h2 "Look 3 Look 03" at bounding box center [1284, 462] width 19 height 679
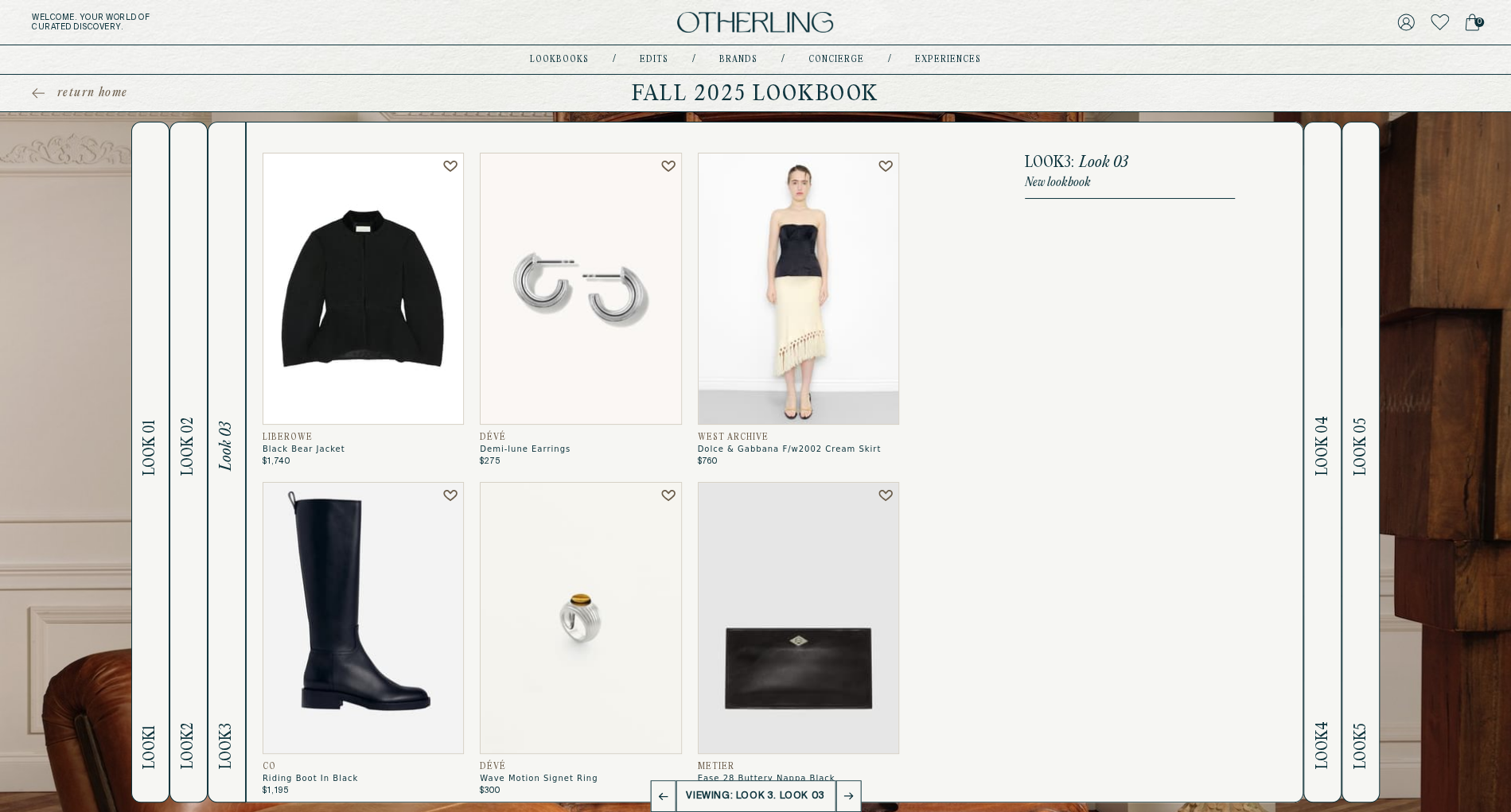
click at [1314, 389] on h2 "Look 4 Look 04" at bounding box center [1323, 462] width 19 height 679
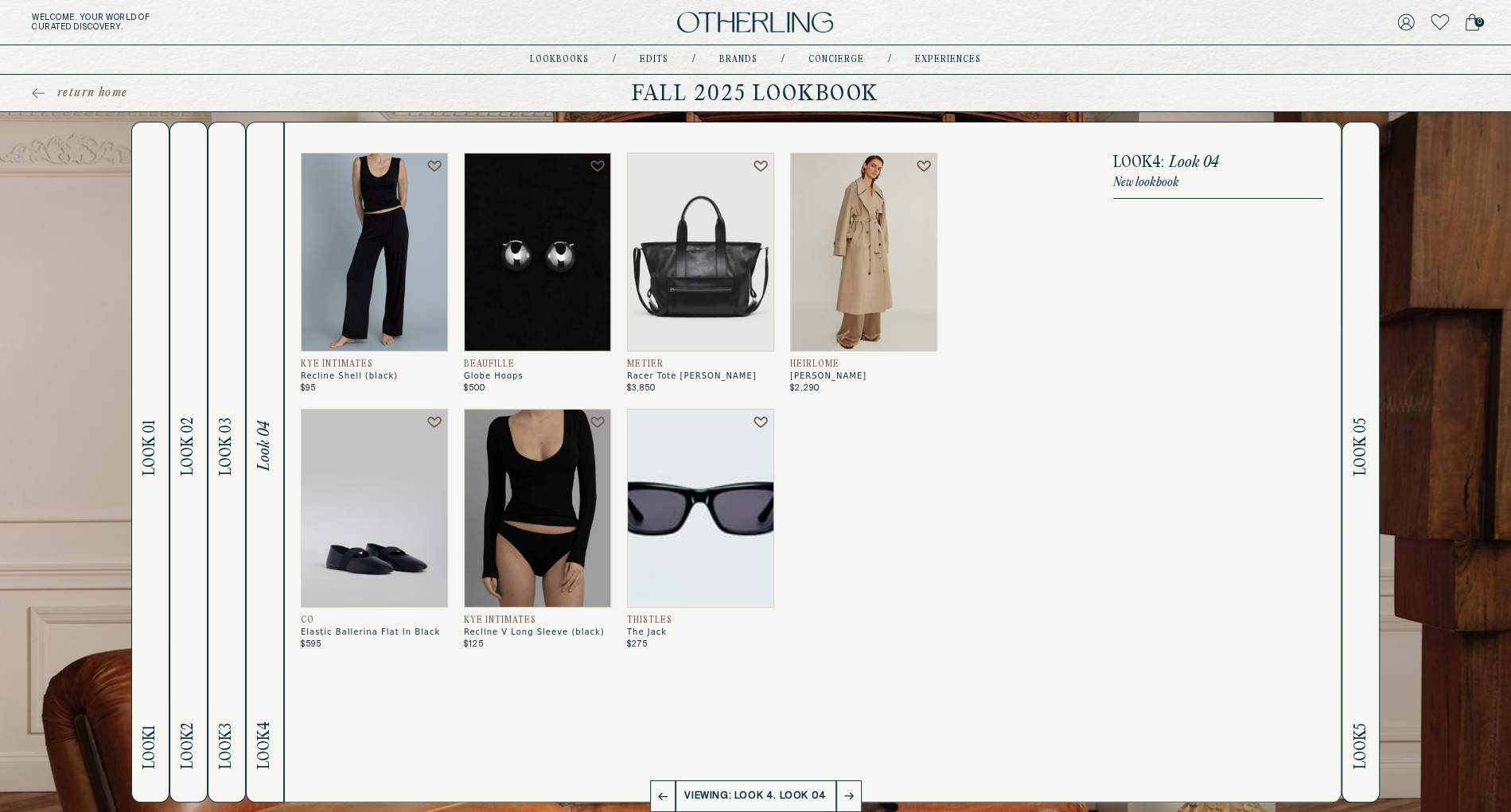
click at [1348, 401] on button "Look 5 Look 05" at bounding box center [1360, 462] width 38 height 681
